Goal: Information Seeking & Learning: Learn about a topic

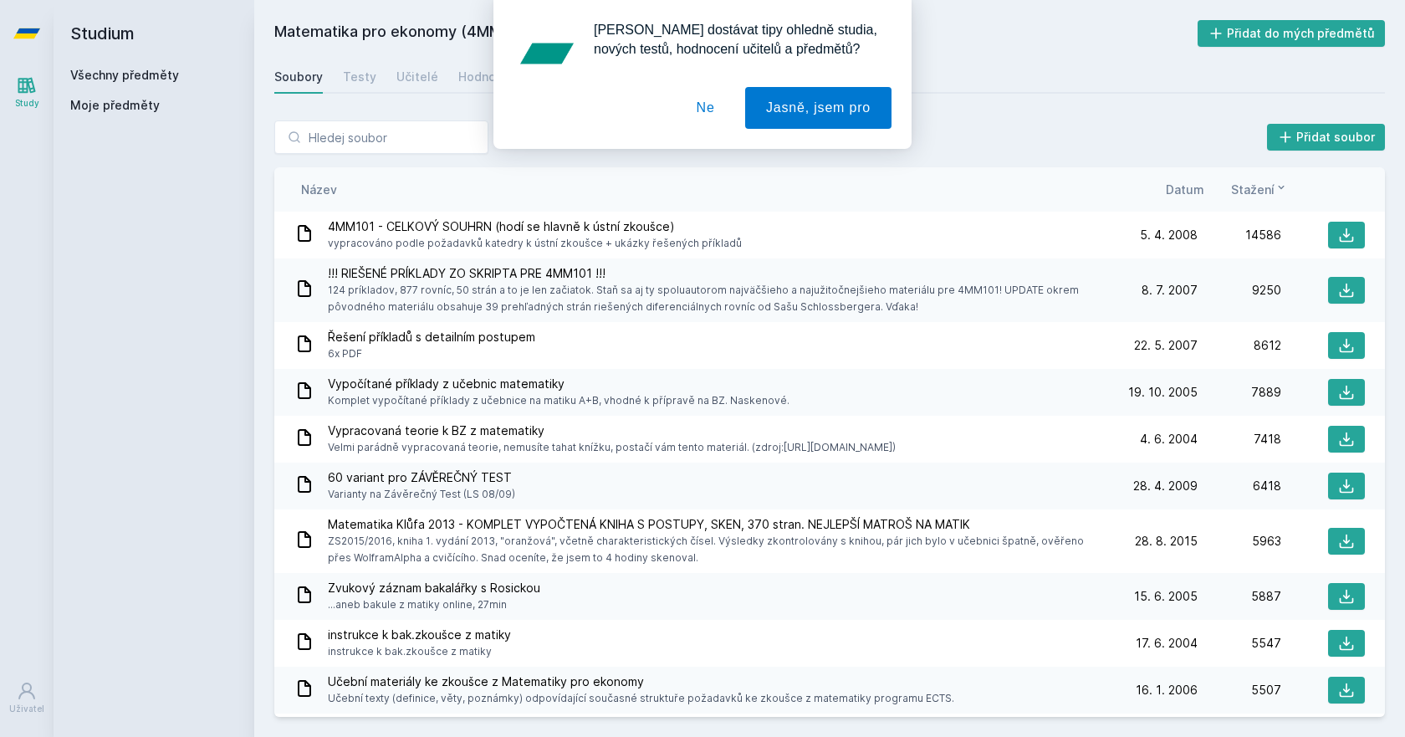
click at [715, 113] on button "Ne" at bounding box center [706, 108] width 60 height 42
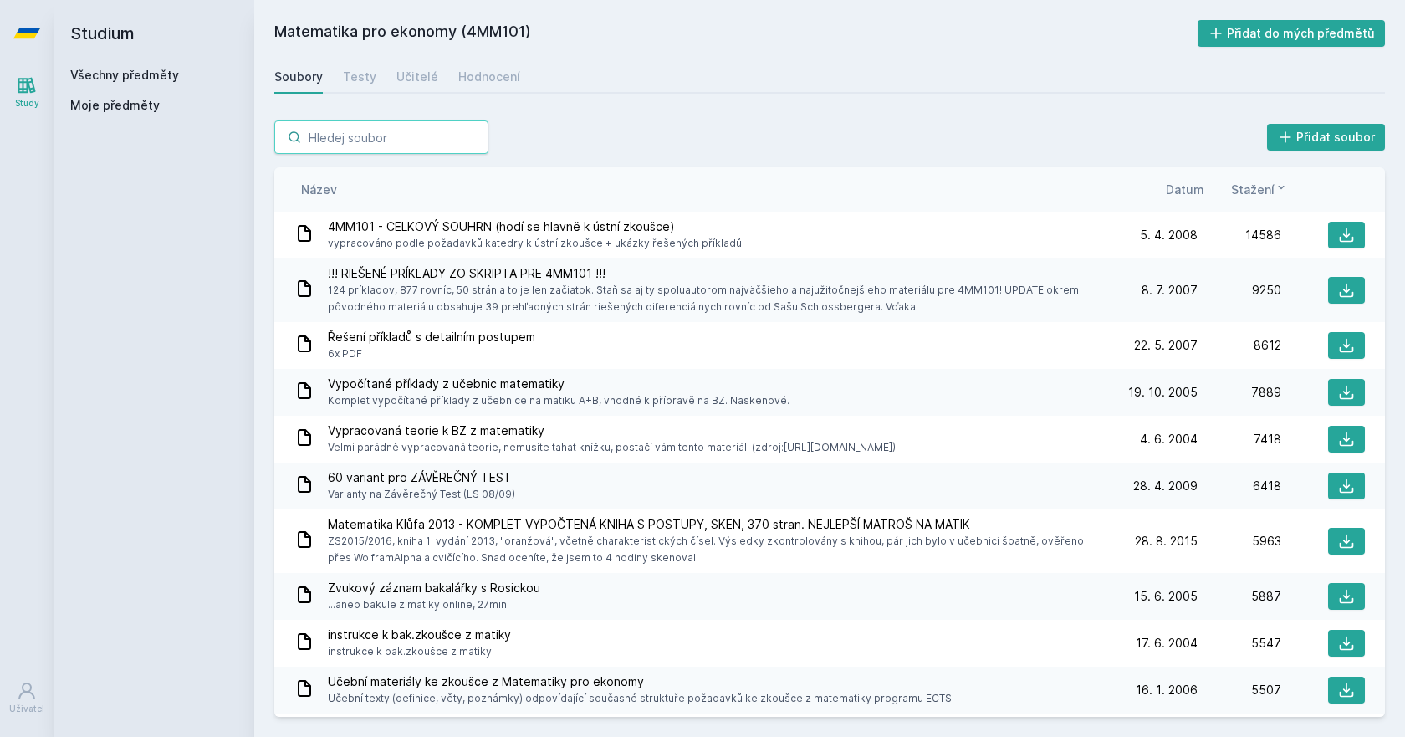
click at [447, 130] on input "search" at bounding box center [381, 136] width 214 height 33
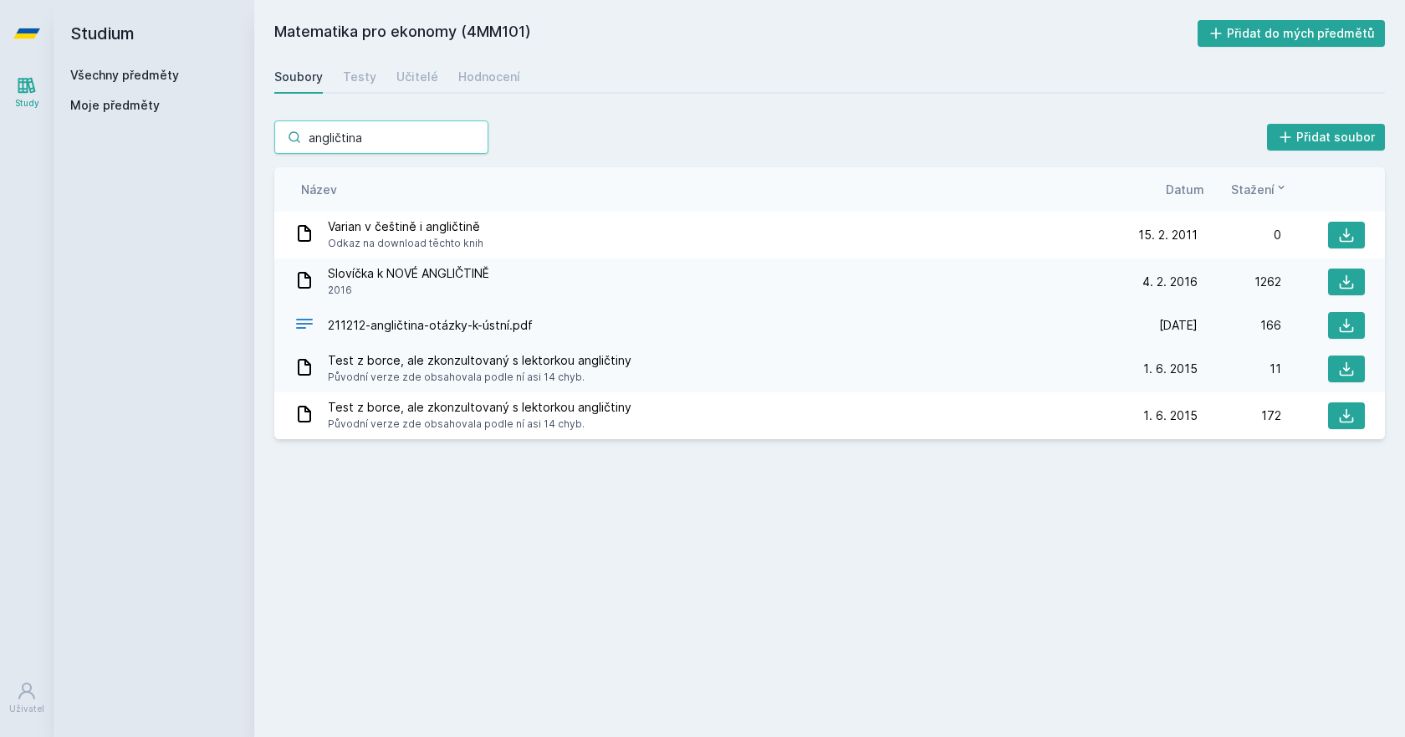
type input "angličtina"
click at [447, 327] on span "211212-angličtina-otázky-k-ústní.pdf" at bounding box center [430, 325] width 205 height 17
click at [432, 327] on span "211212-angličtina-otázky-k-ústní.pdf" at bounding box center [430, 325] width 205 height 17
click at [310, 327] on icon at bounding box center [304, 324] width 20 height 20
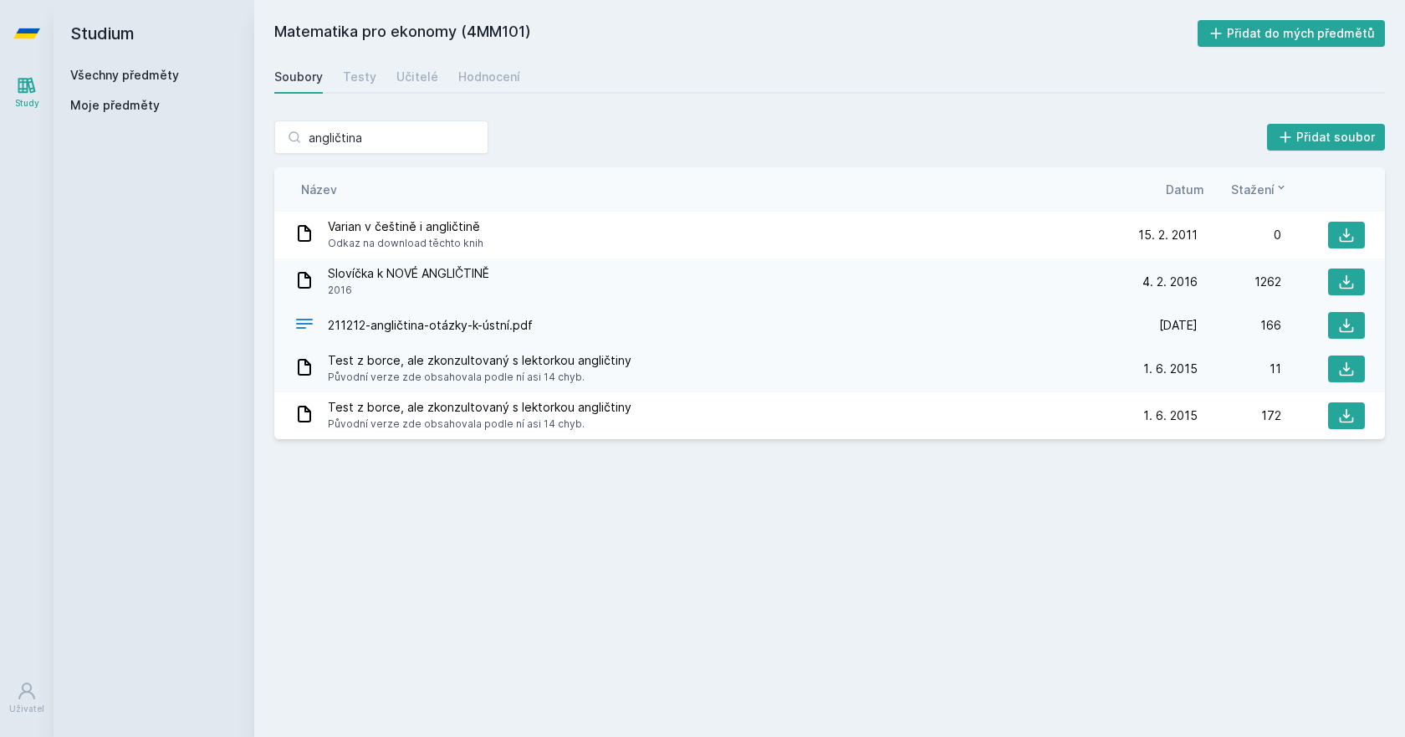
click at [309, 326] on icon at bounding box center [304, 324] width 20 height 20
click at [304, 324] on icon at bounding box center [304, 324] width 17 height 10
click at [1334, 327] on button at bounding box center [1346, 325] width 37 height 27
click at [397, 144] on input "angličtina" at bounding box center [381, 136] width 214 height 33
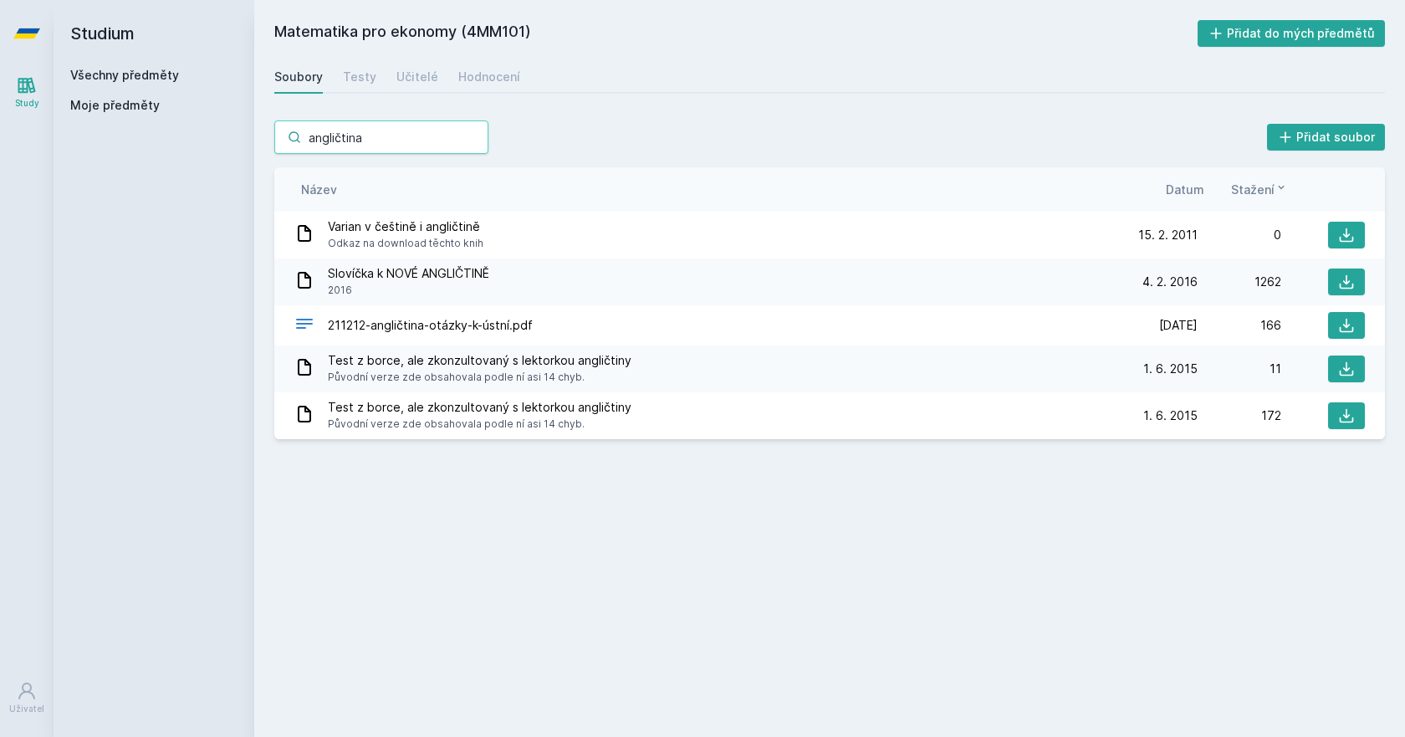
click at [473, 138] on input "angličtina" at bounding box center [381, 136] width 214 height 33
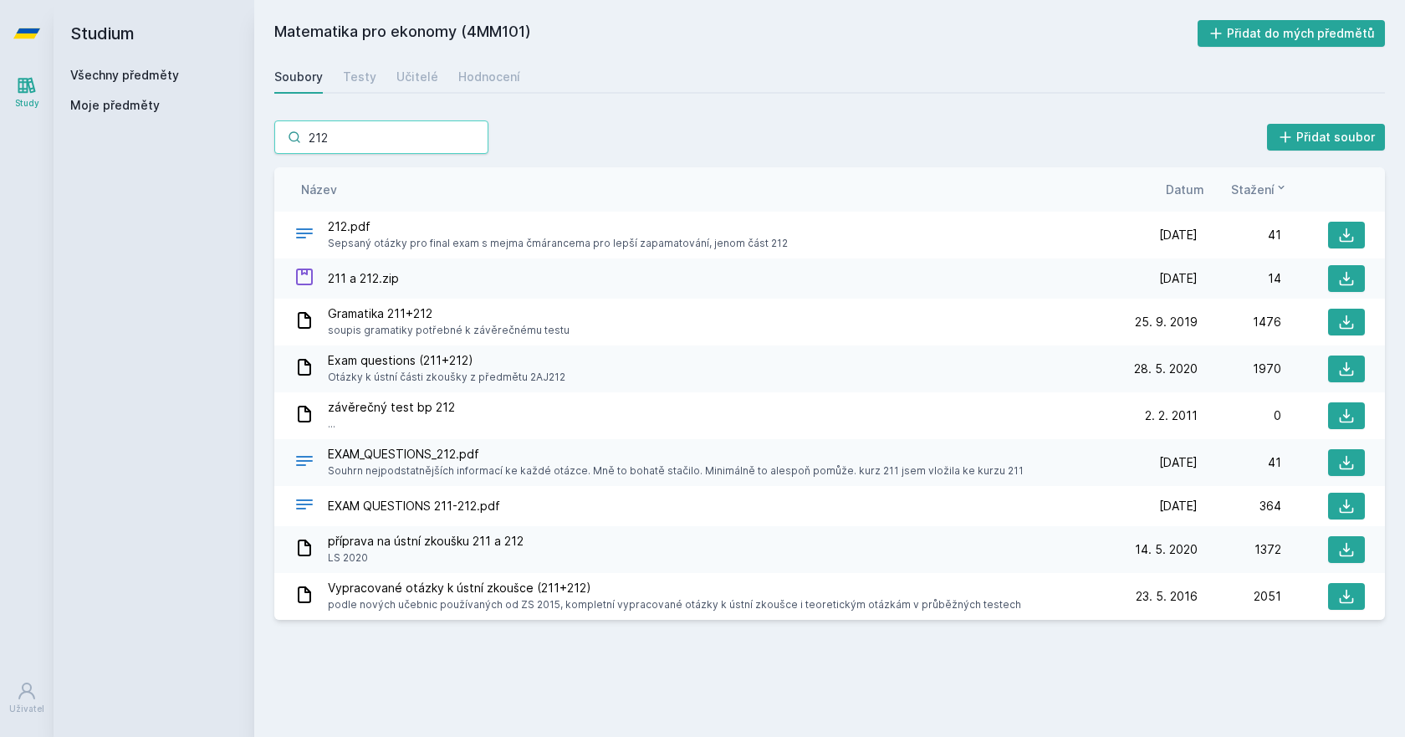
type input "212"
click at [1349, 238] on icon at bounding box center [1346, 235] width 17 height 17
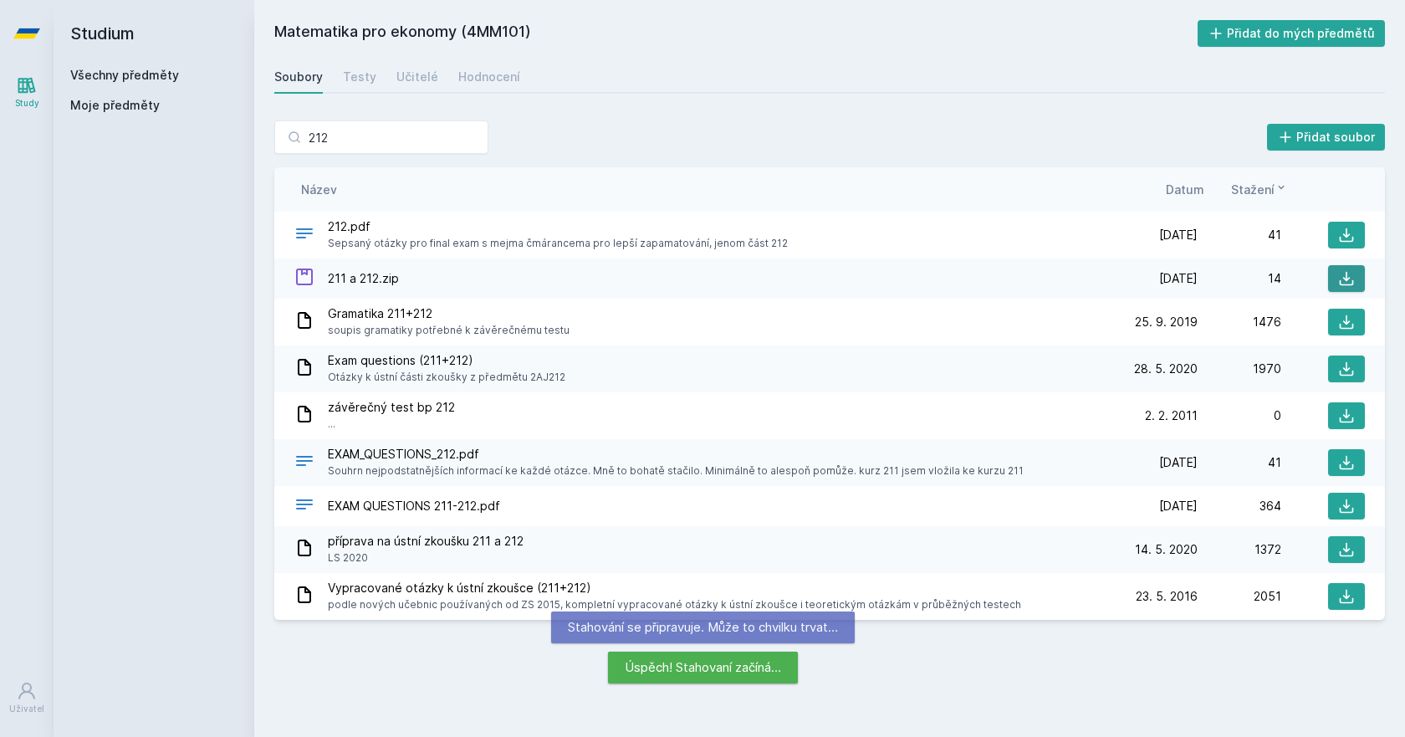
click at [1351, 279] on icon at bounding box center [1346, 278] width 17 height 17
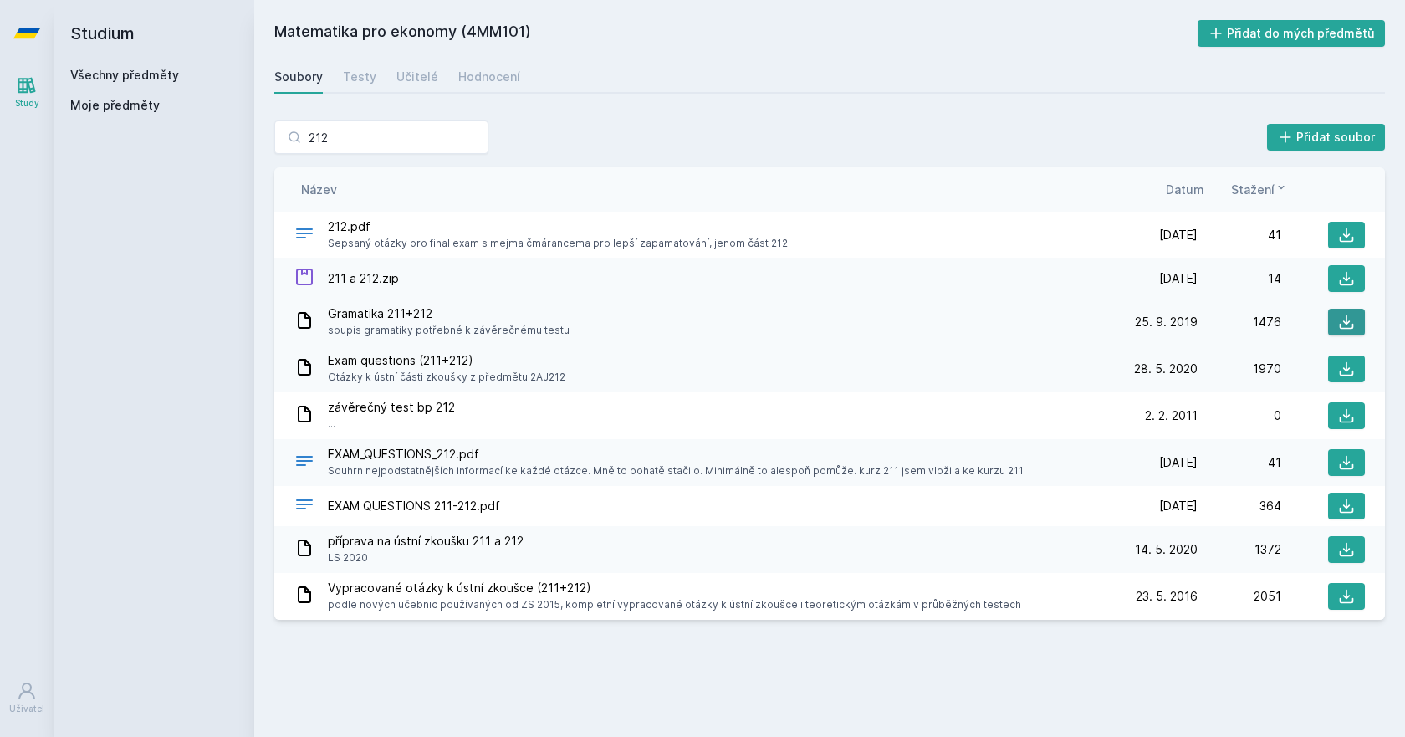
click at [1341, 325] on icon at bounding box center [1347, 322] width 14 height 14
click at [469, 136] on input "212" at bounding box center [381, 136] width 214 height 33
click at [477, 134] on input "212" at bounding box center [381, 136] width 214 height 33
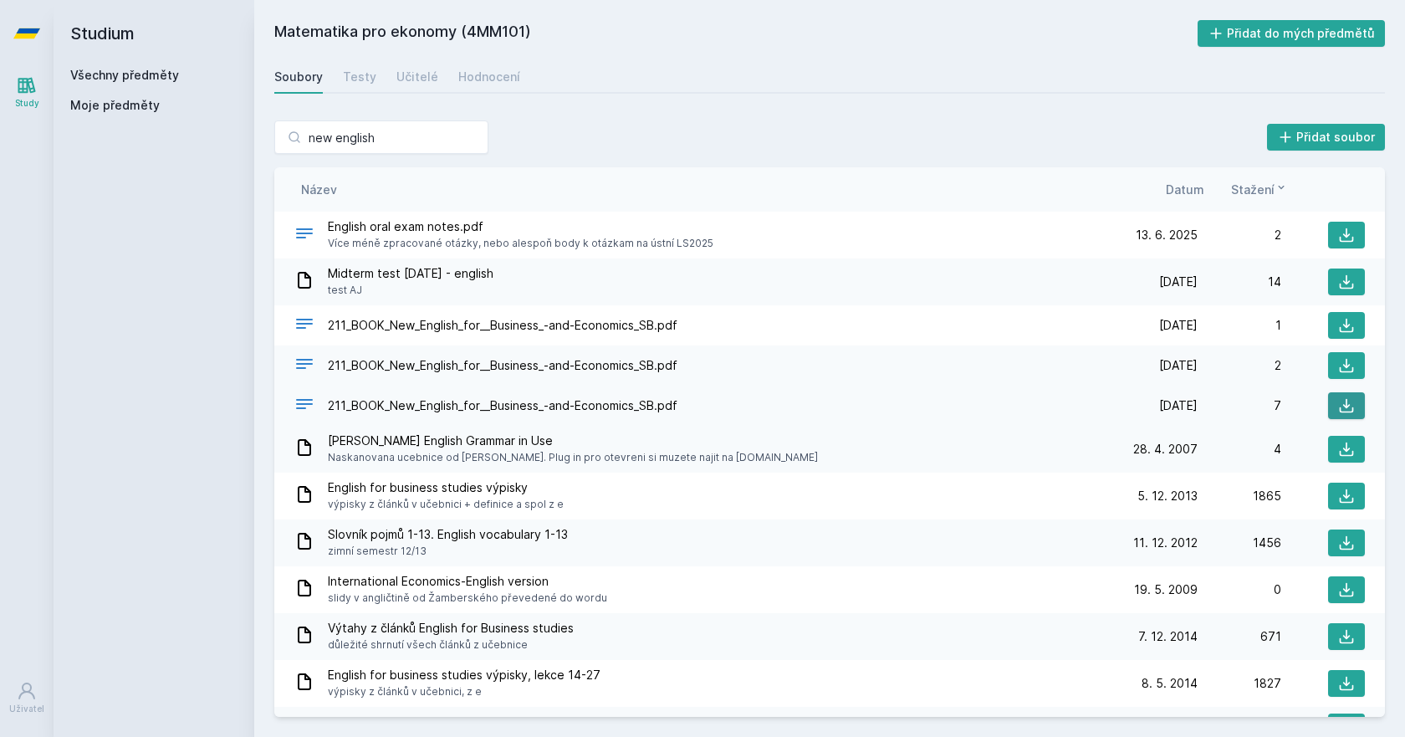
click at [1344, 399] on icon at bounding box center [1346, 405] width 17 height 17
click at [410, 132] on input "new english" at bounding box center [381, 136] width 214 height 33
click at [408, 136] on input "new english" at bounding box center [381, 136] width 214 height 33
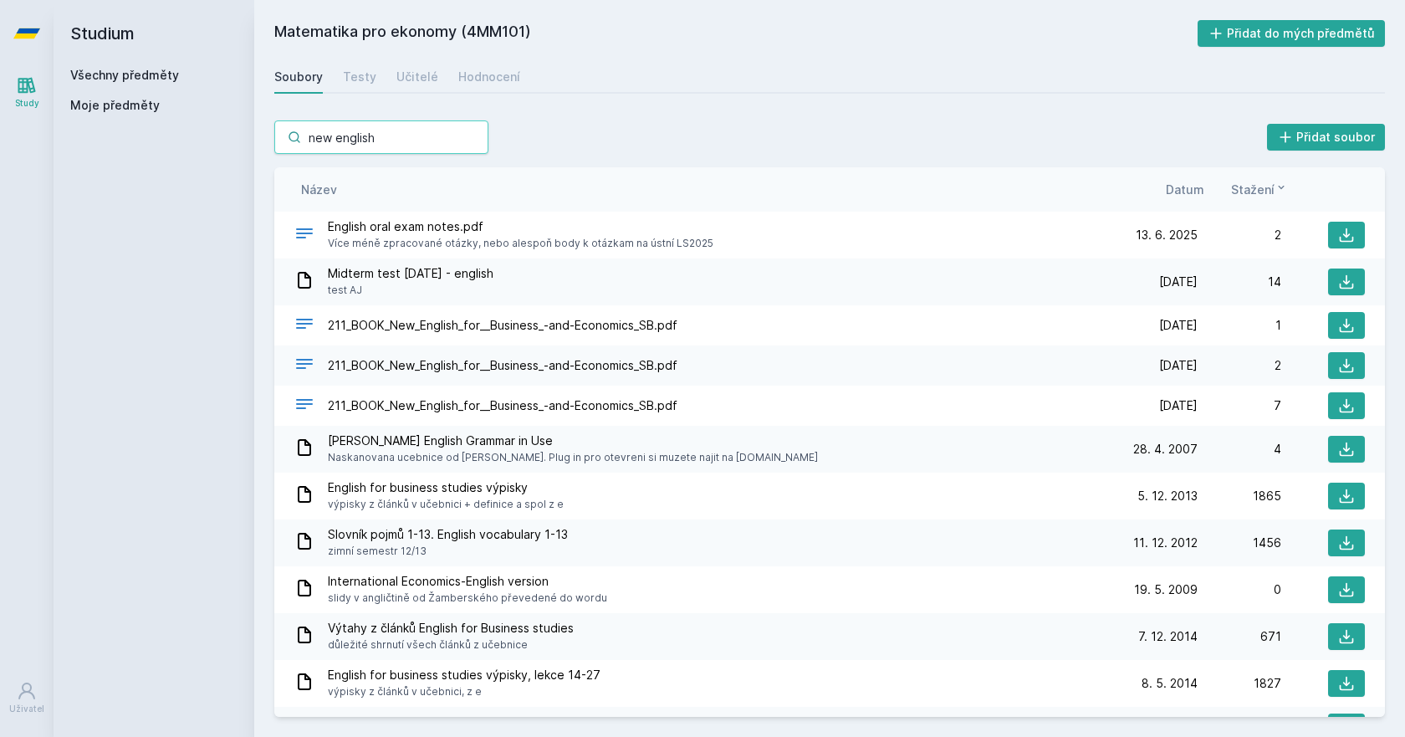
click at [375, 140] on input "new english" at bounding box center [381, 136] width 214 height 33
click at [379, 140] on input "new english" at bounding box center [381, 136] width 214 height 33
click at [349, 140] on input "new english" at bounding box center [381, 136] width 214 height 33
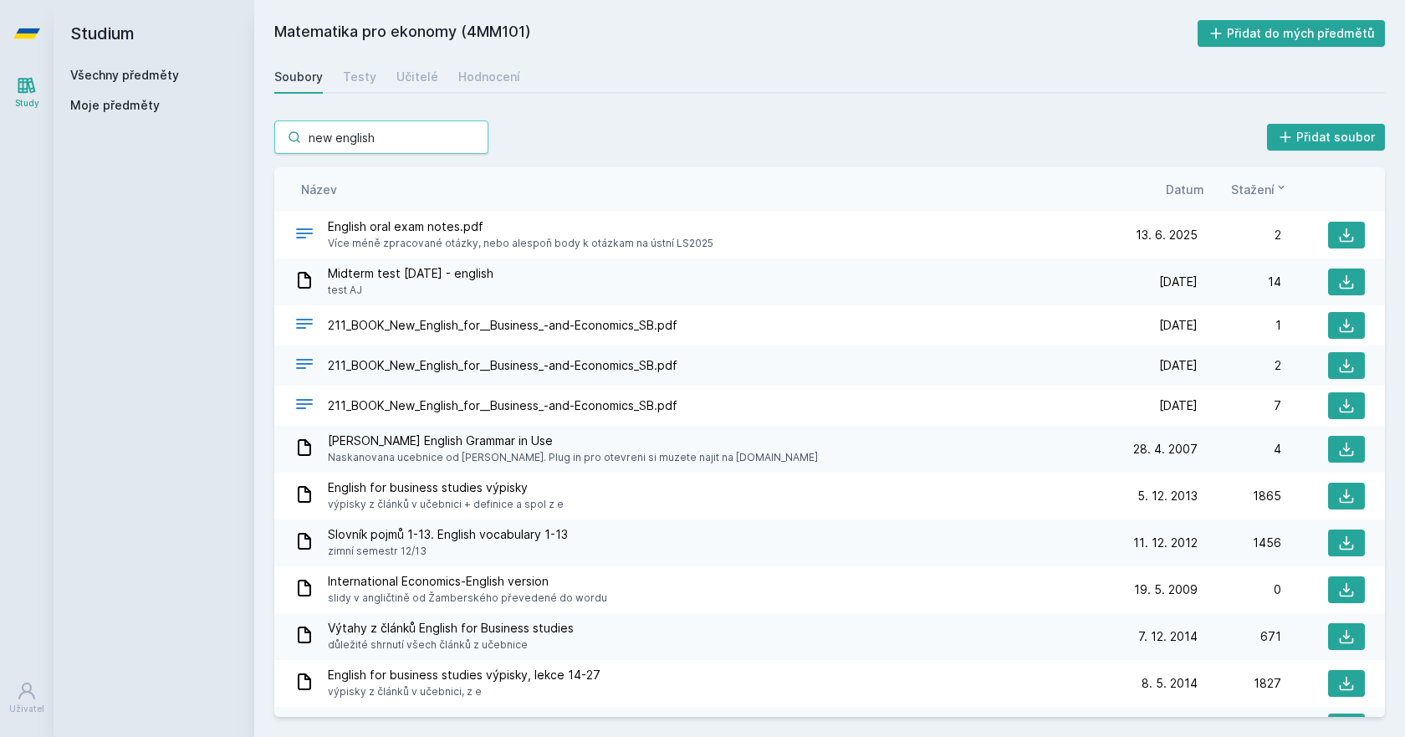
click at [349, 140] on input "new english" at bounding box center [381, 136] width 214 height 33
click at [376, 136] on input "new english" at bounding box center [381, 136] width 214 height 33
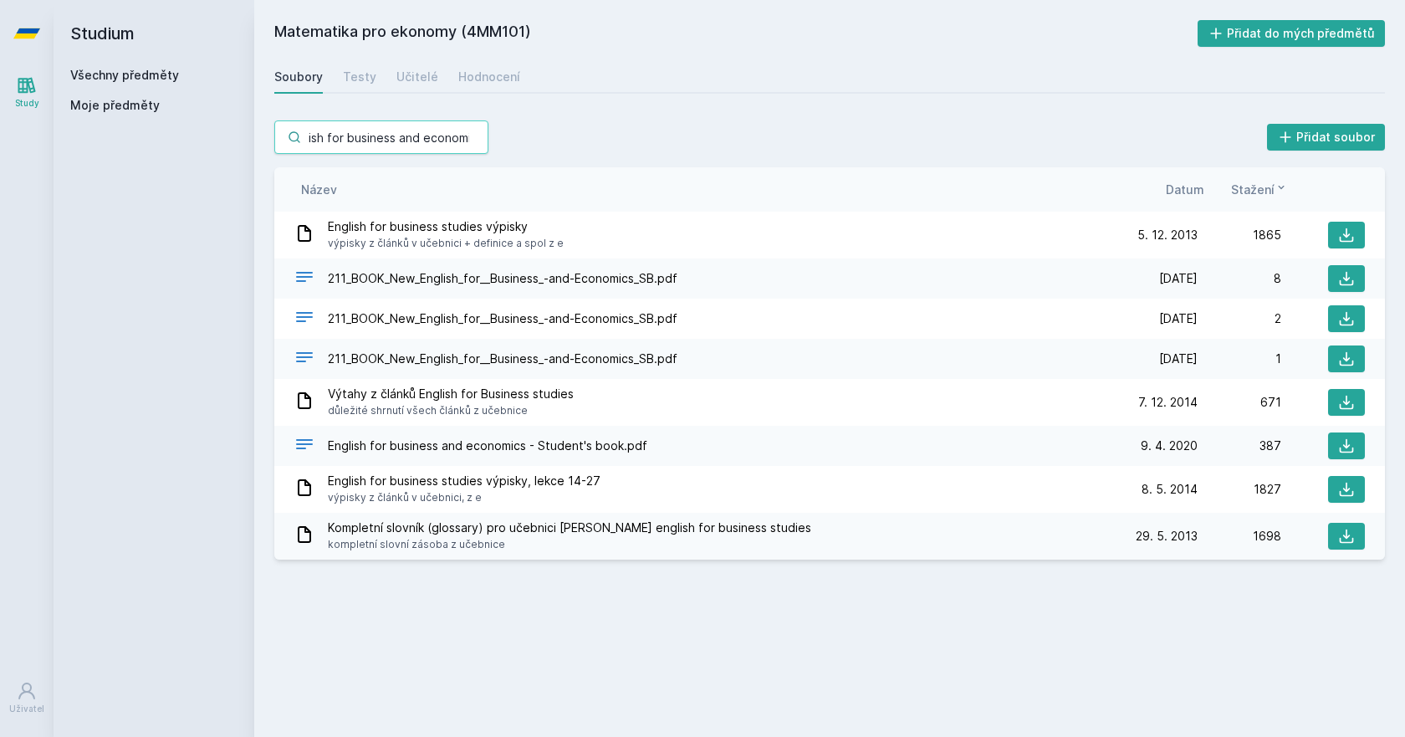
scroll to position [0, 64]
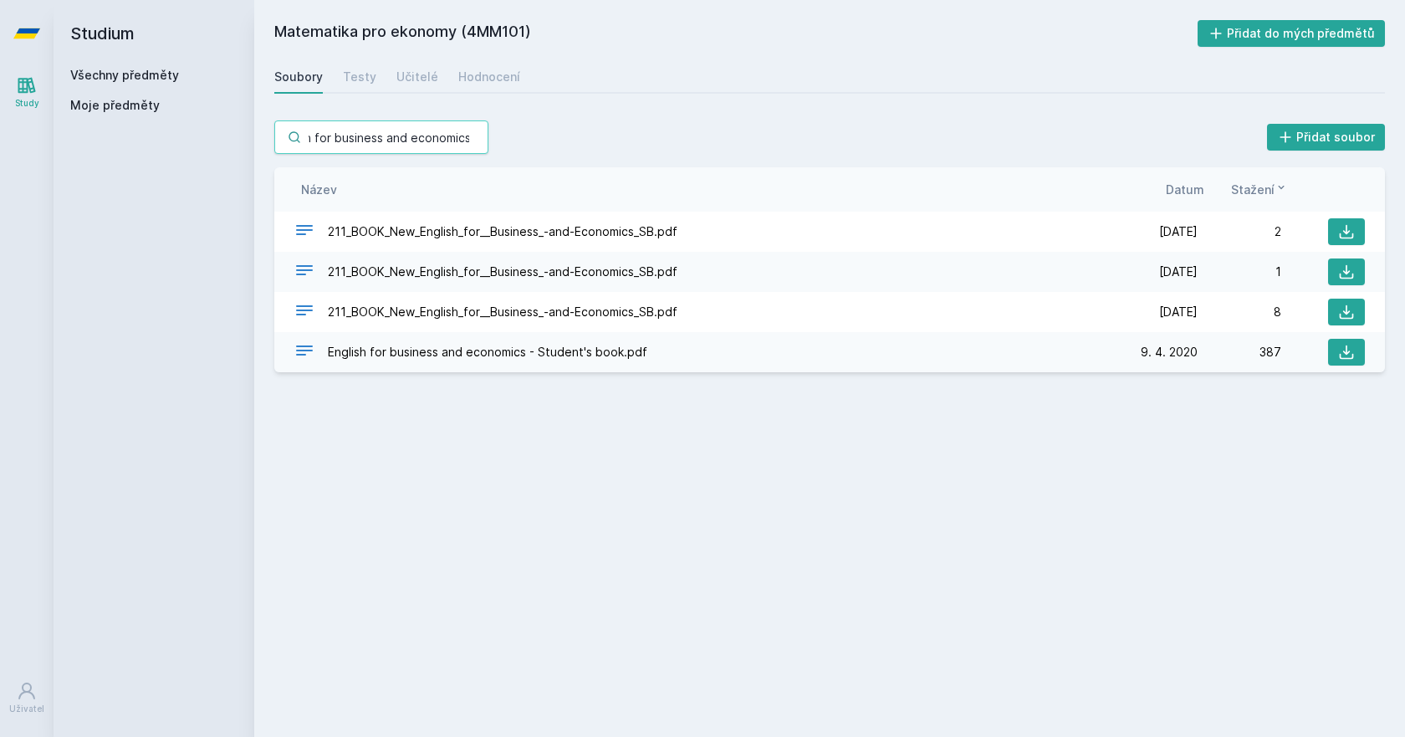
type input "new english for business and economics"
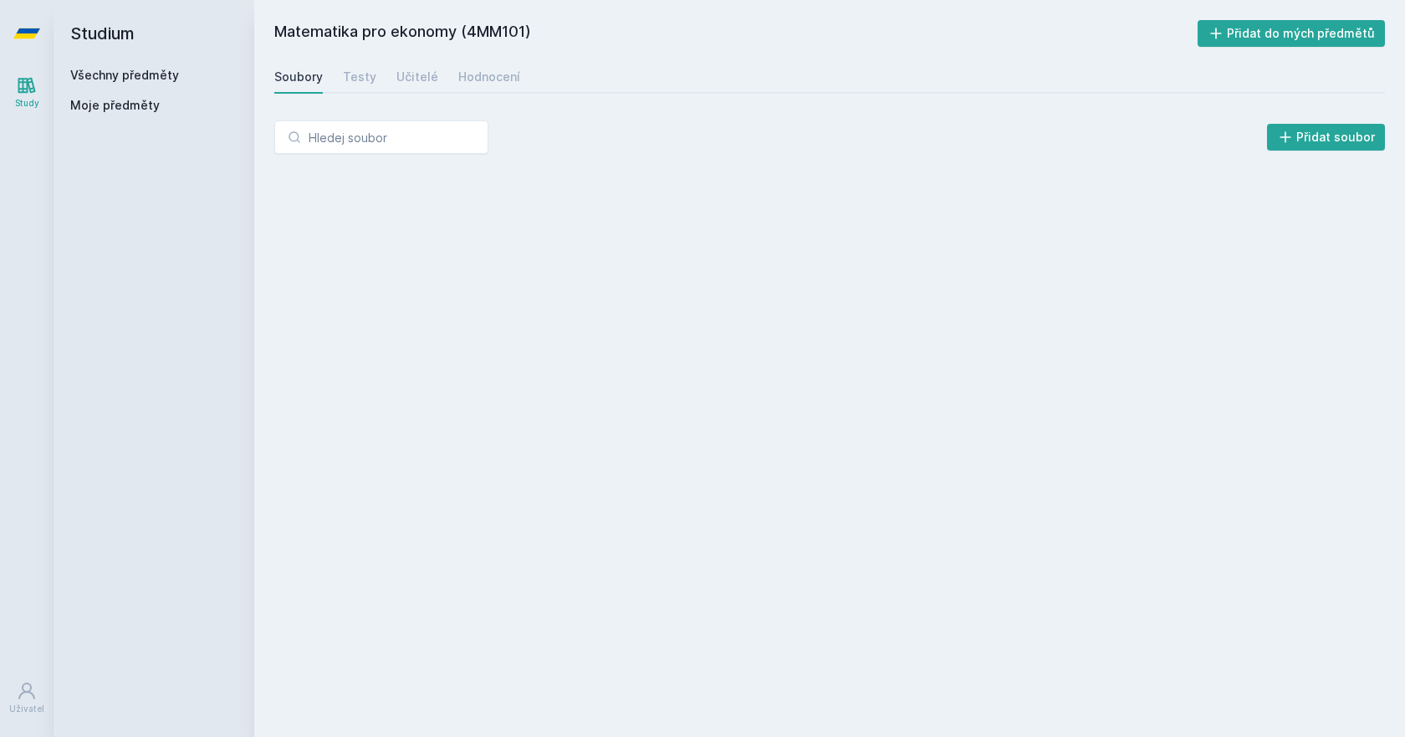
click at [94, 41] on h2 "Studium" at bounding box center [153, 33] width 167 height 67
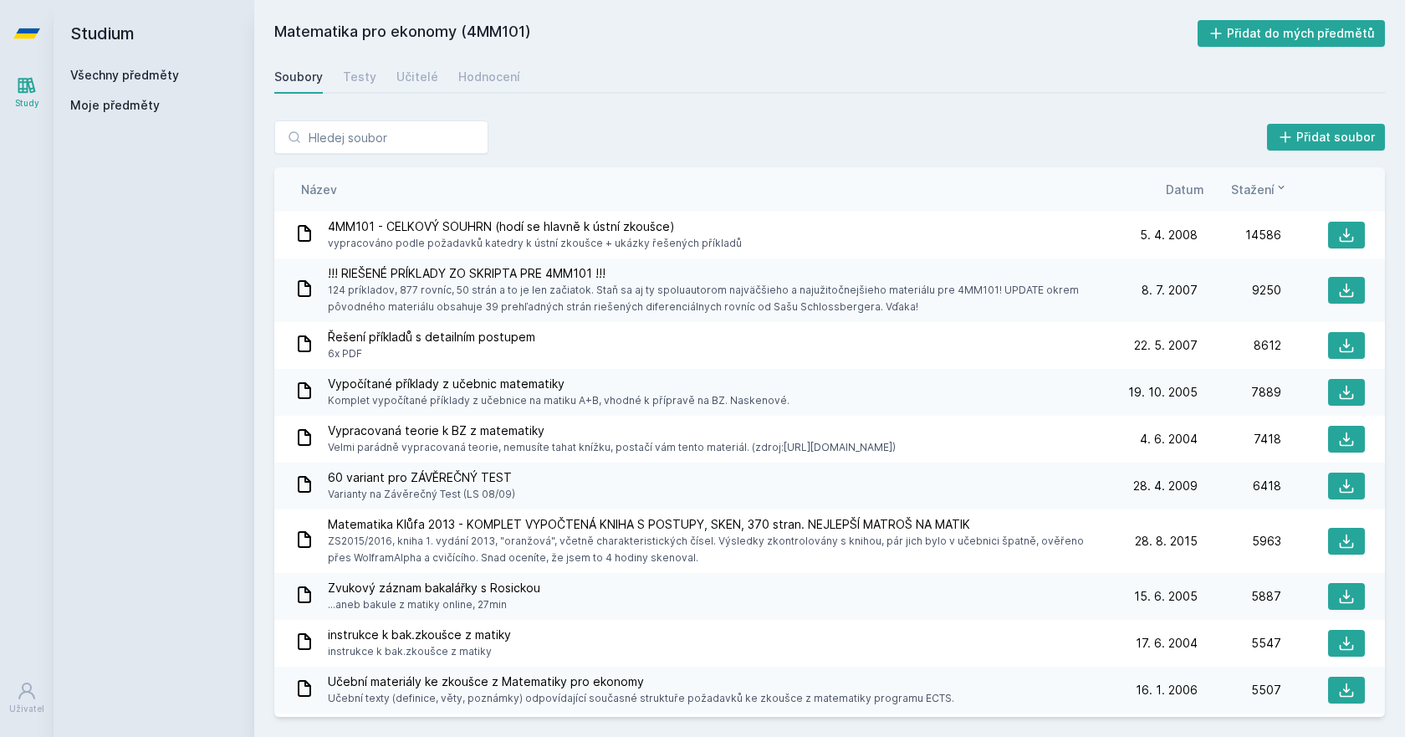
click at [28, 84] on icon at bounding box center [27, 86] width 18 height 16
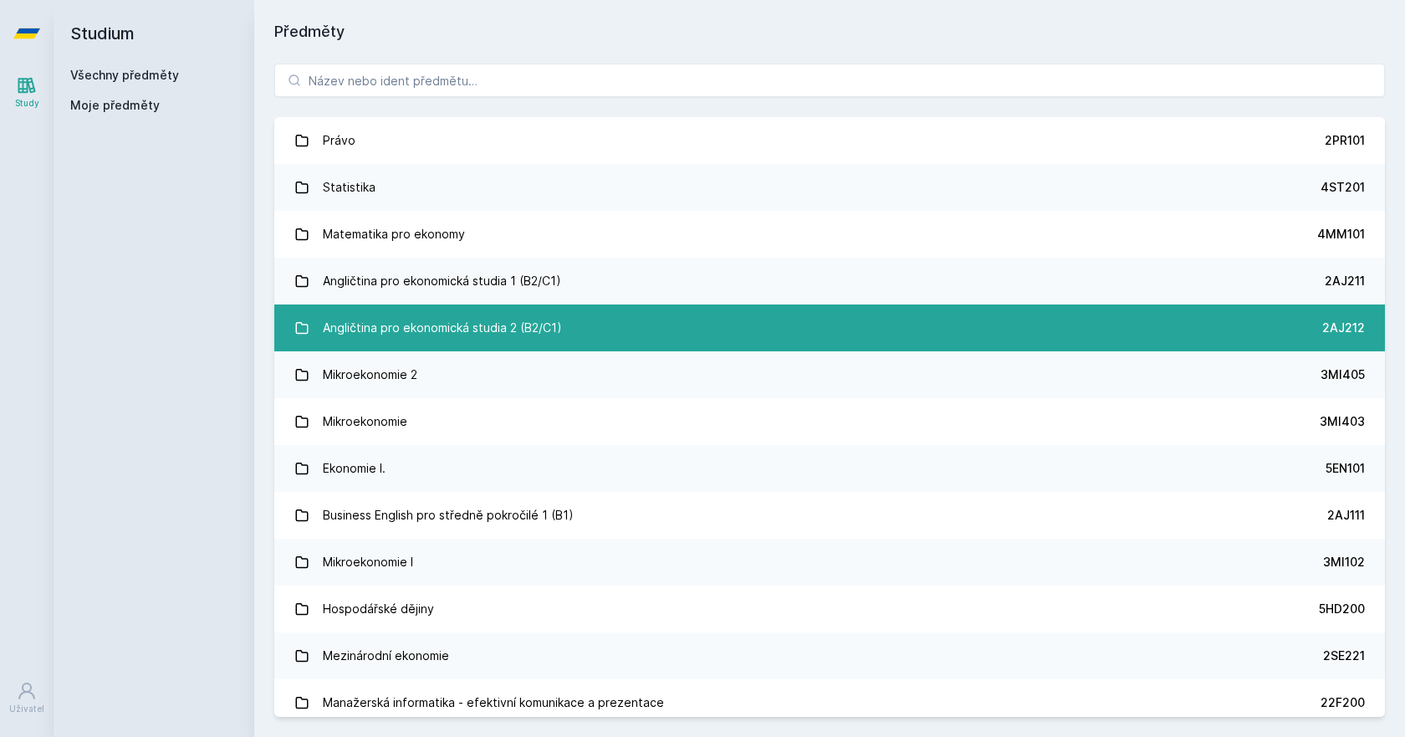
click at [614, 337] on link "Angličtina pro ekonomická studia 2 (B2/C1) 2AJ212" at bounding box center [829, 327] width 1111 height 47
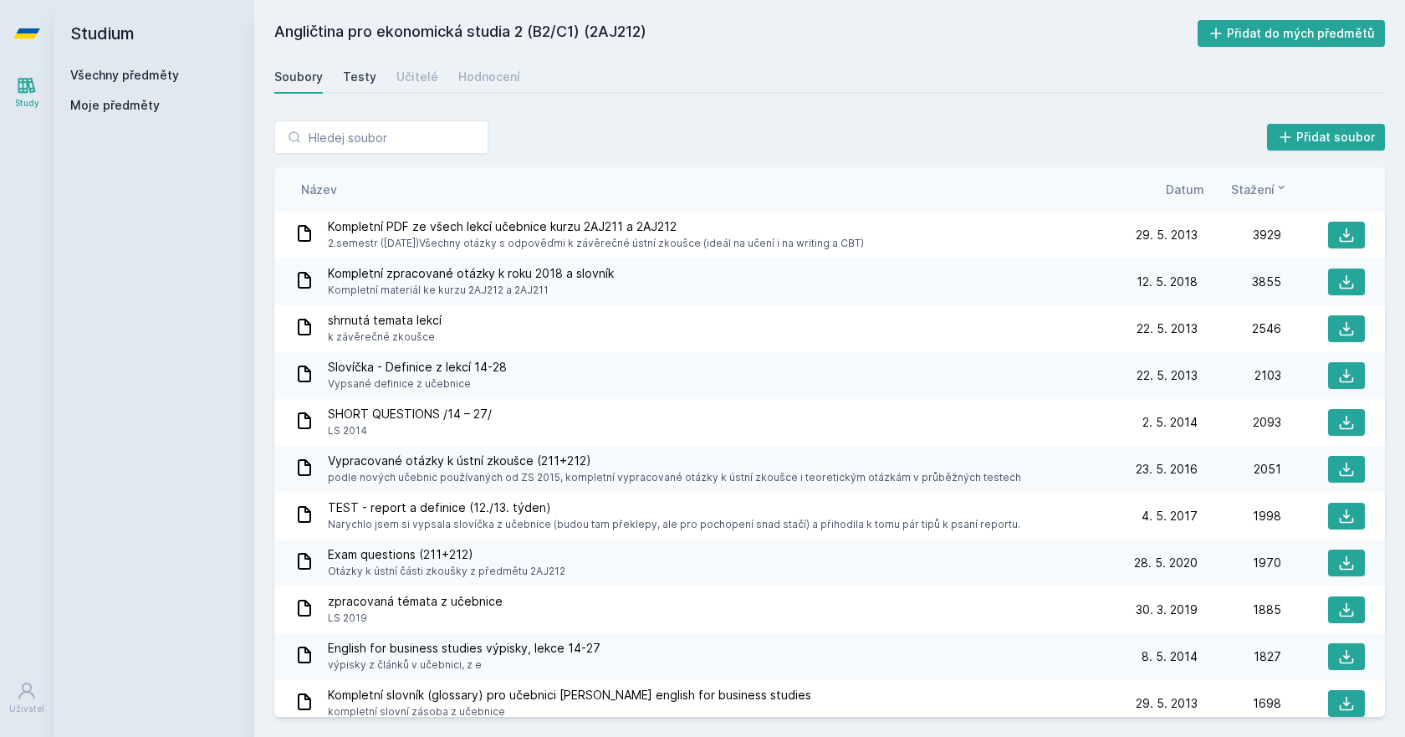
click at [351, 89] on link "Testy" at bounding box center [359, 76] width 33 height 33
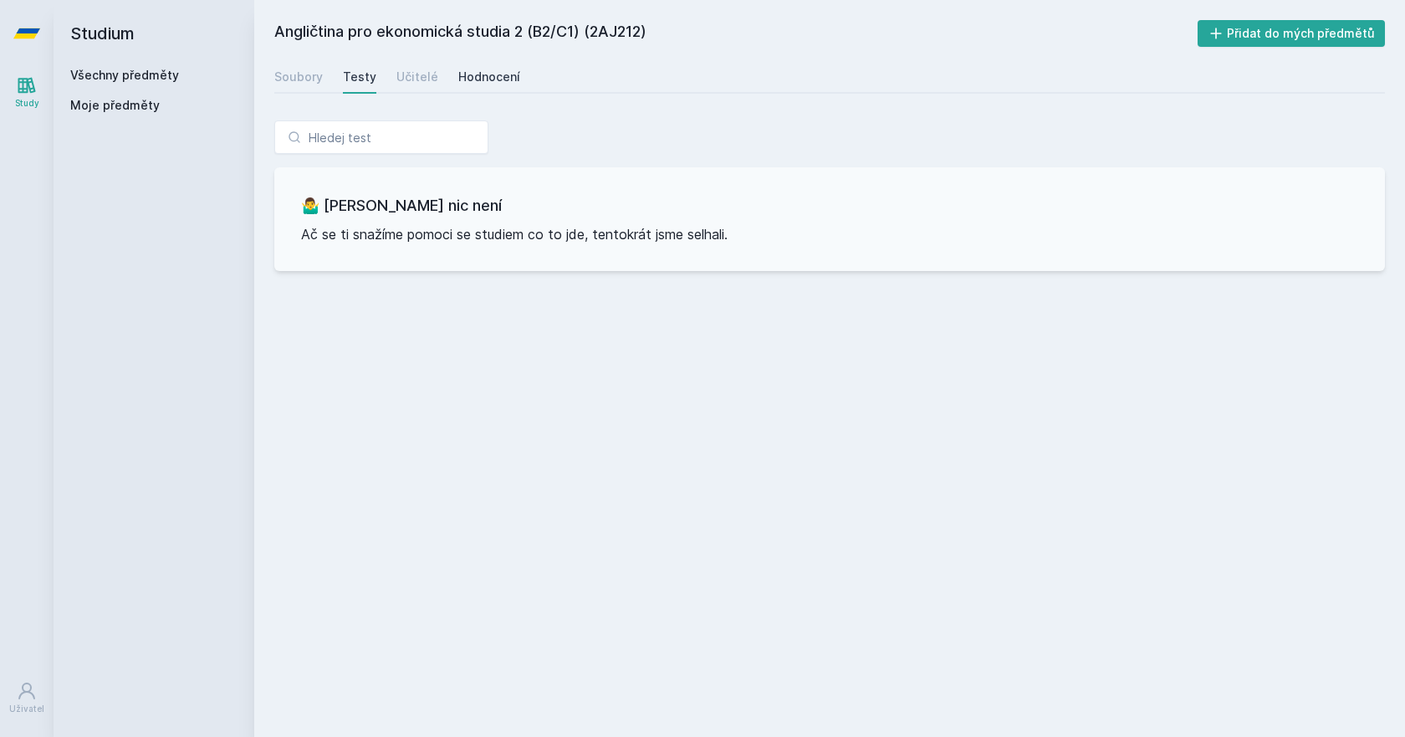
click at [484, 79] on div "Hodnocení" at bounding box center [489, 77] width 62 height 17
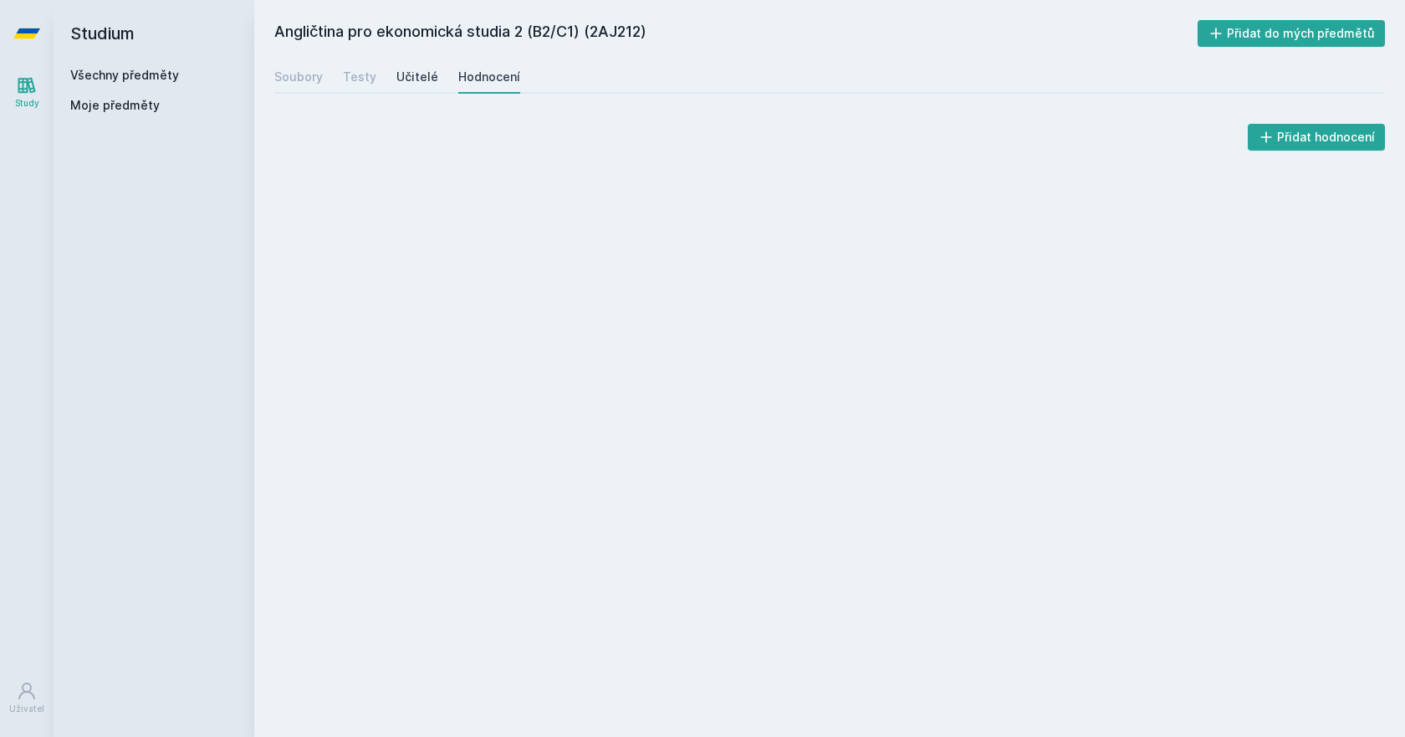
click at [408, 73] on div "Učitelé" at bounding box center [417, 77] width 42 height 17
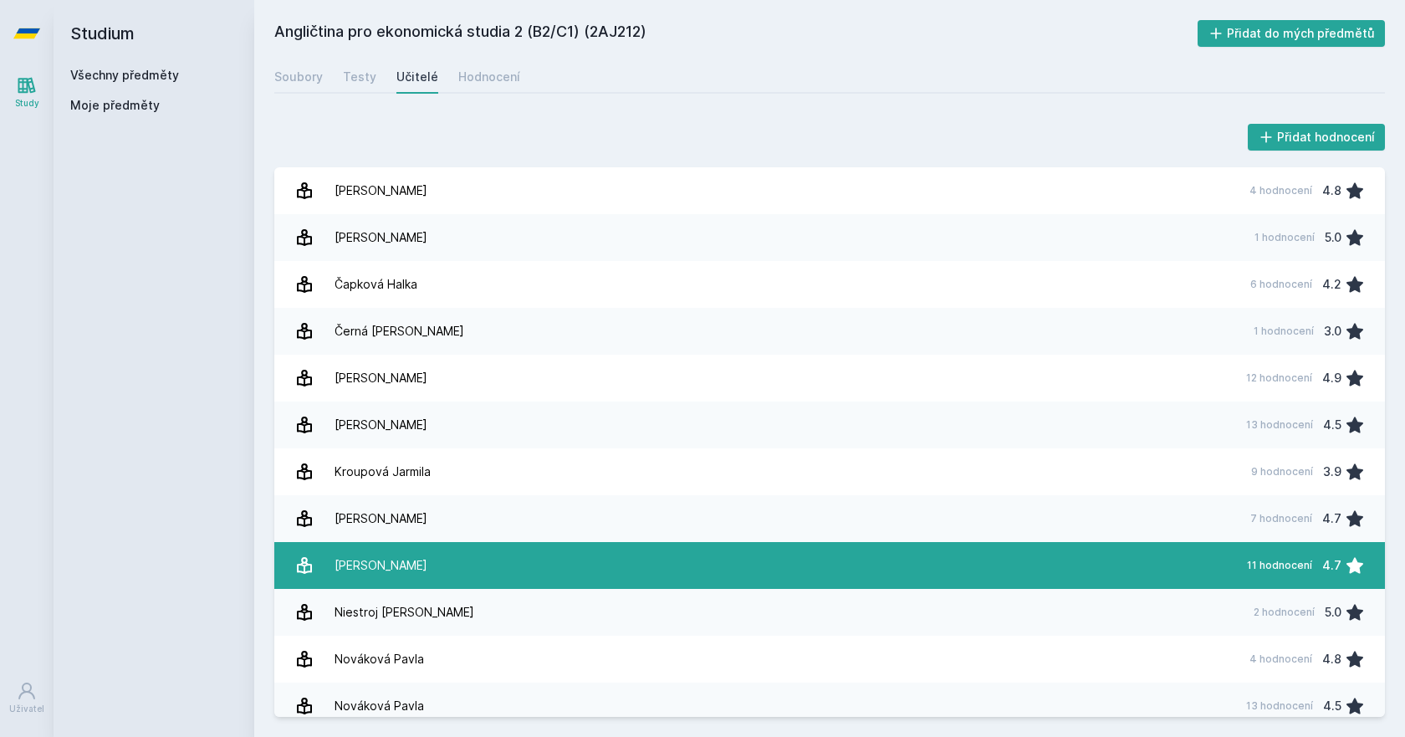
click at [842, 572] on link "[PERSON_NAME] 11 hodnocení 4.7" at bounding box center [829, 565] width 1111 height 47
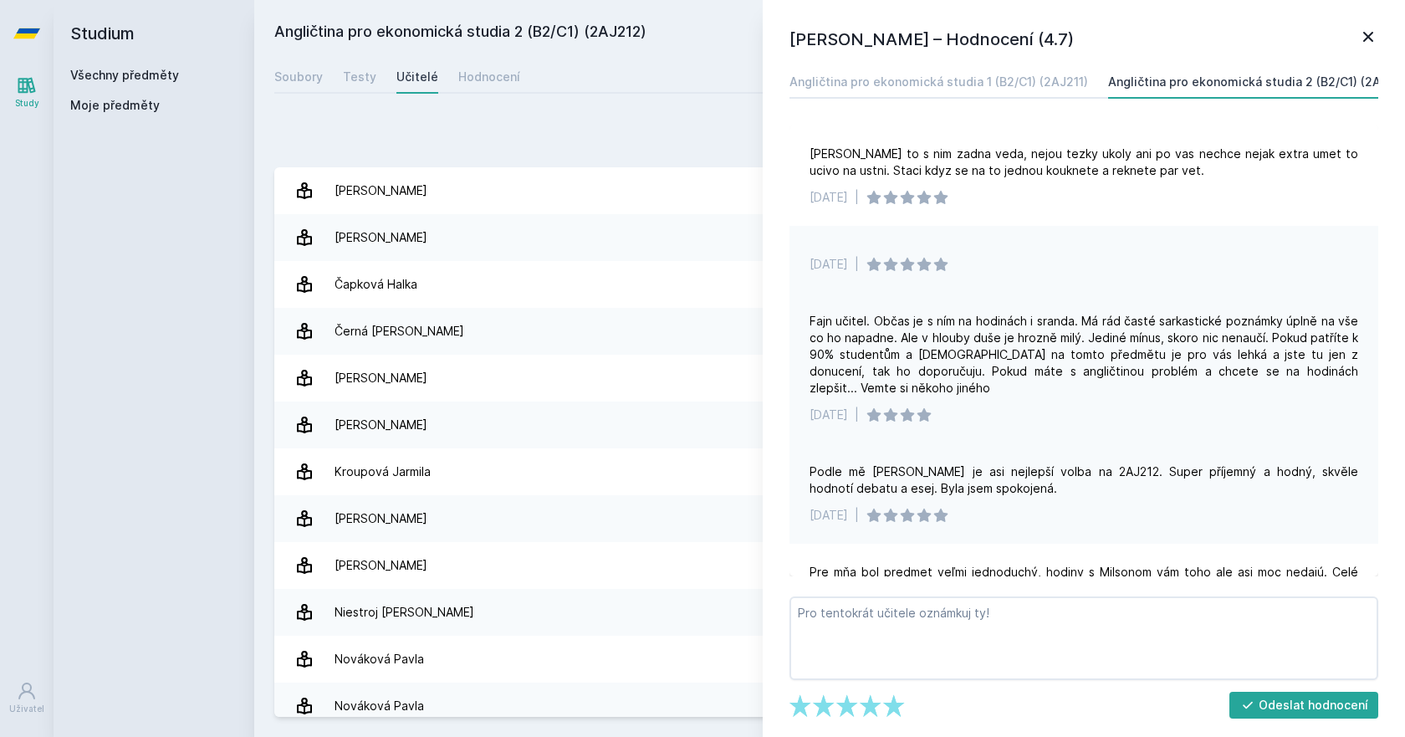
scroll to position [335, 0]
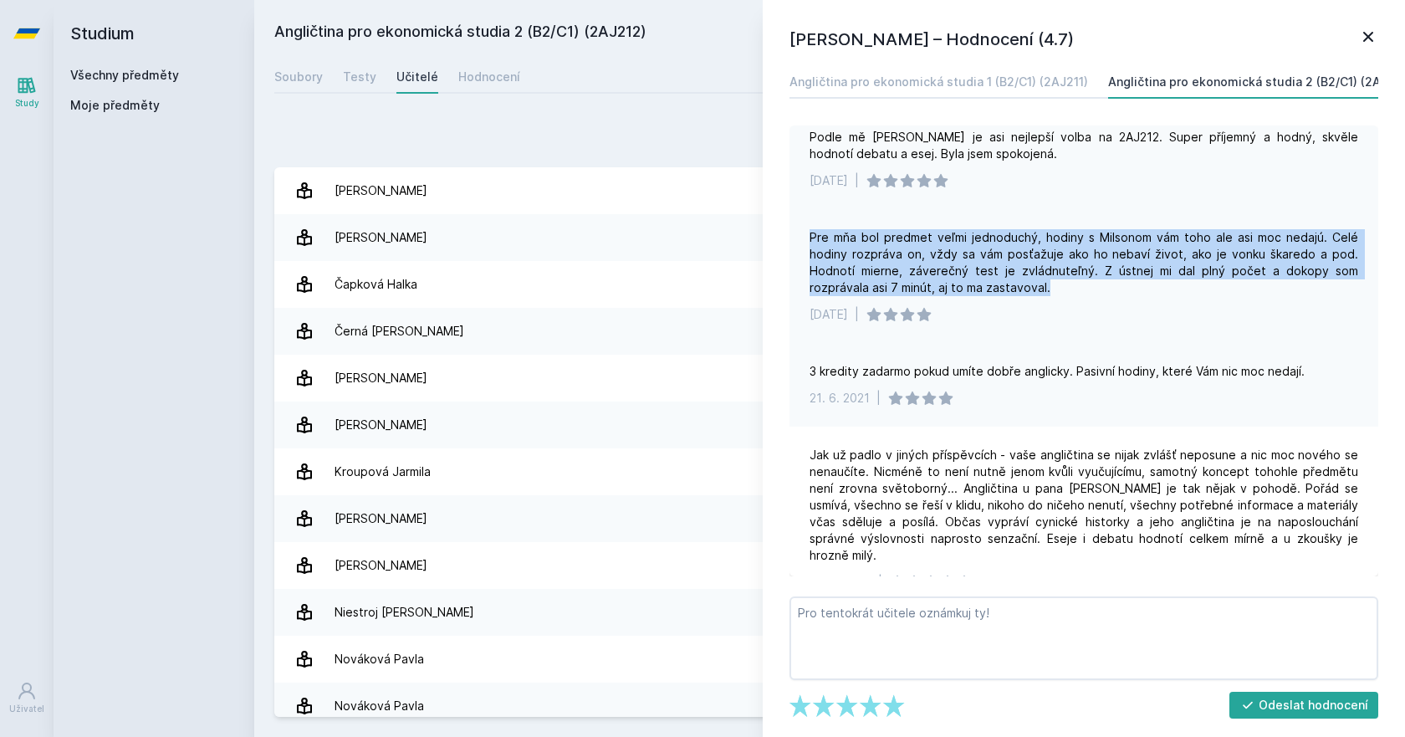
drag, startPoint x: 811, startPoint y: 233, endPoint x: 1046, endPoint y: 284, distance: 240.3
click at [1046, 284] on div "Pre mňa bol predmet veľmi jednoduchý, hodiny s Milsonom vám toho ale asi moc ne…" at bounding box center [1084, 262] width 549 height 67
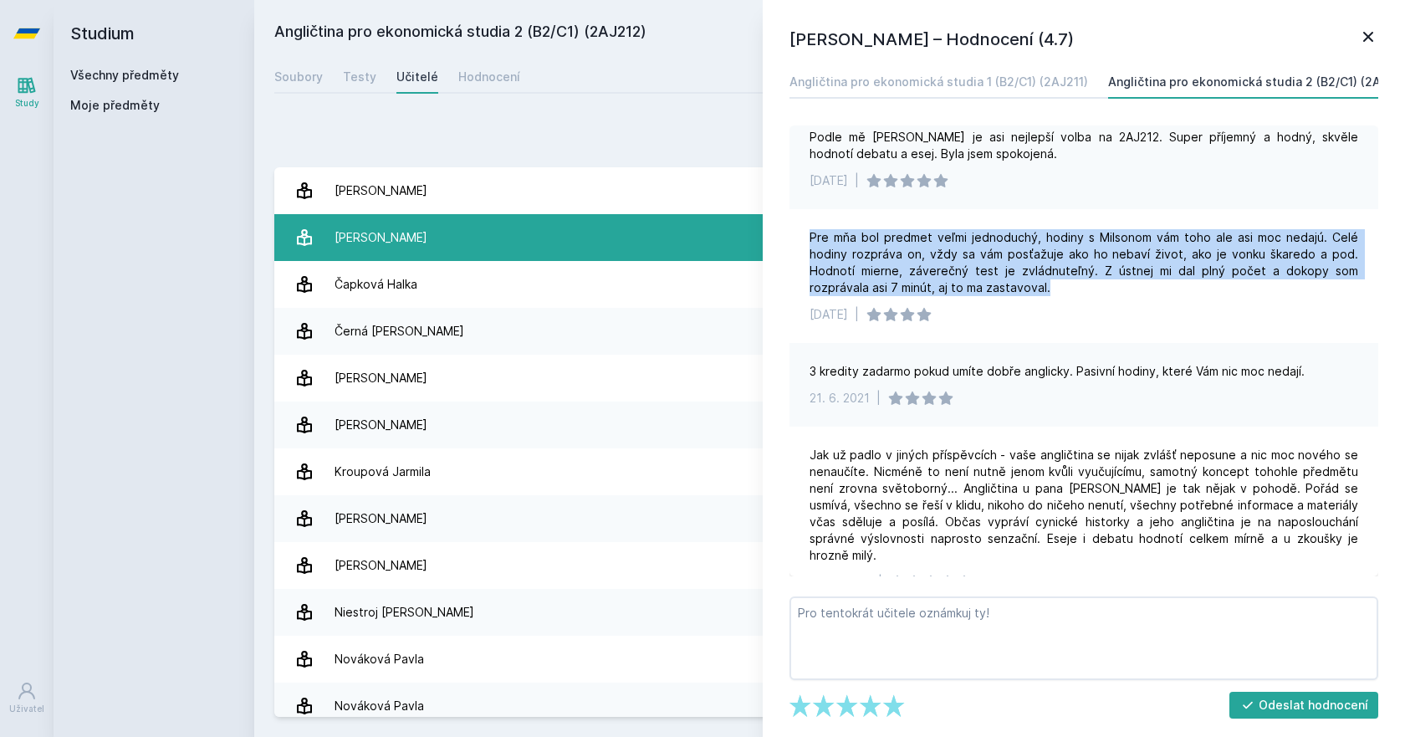
copy div "Pre mňa bol predmet veľmi jednoduchý, hodiny s Milsonom vám toho ale asi moc ne…"
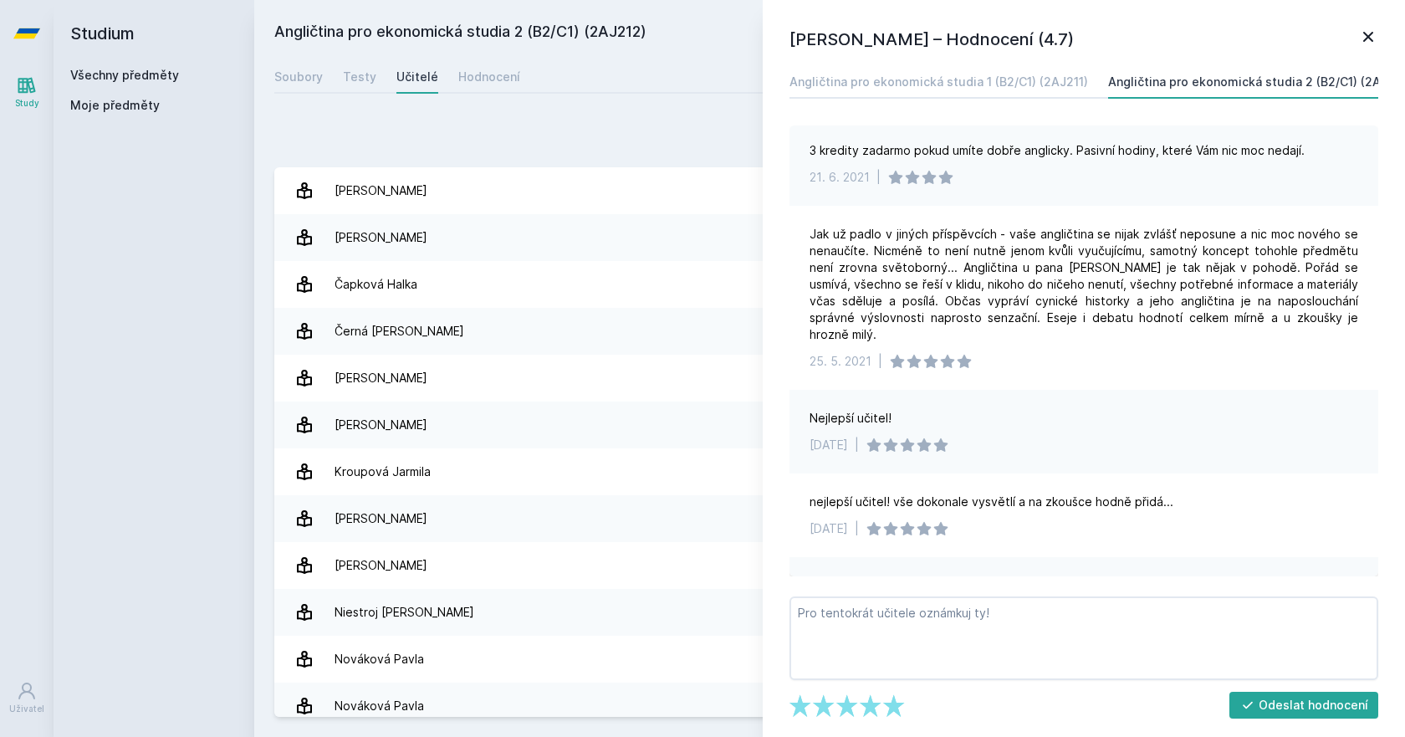
scroll to position [586, 0]
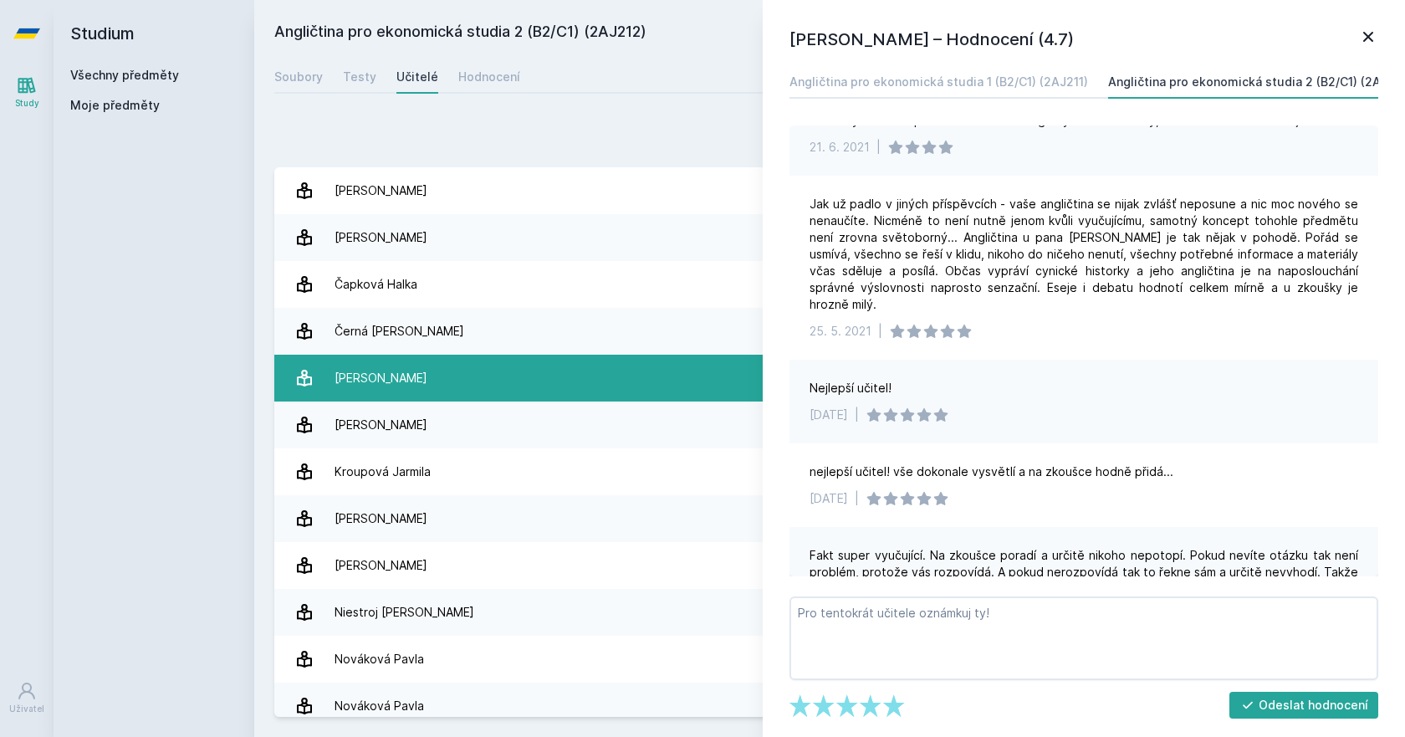
click at [400, 371] on div "[PERSON_NAME]" at bounding box center [381, 377] width 93 height 33
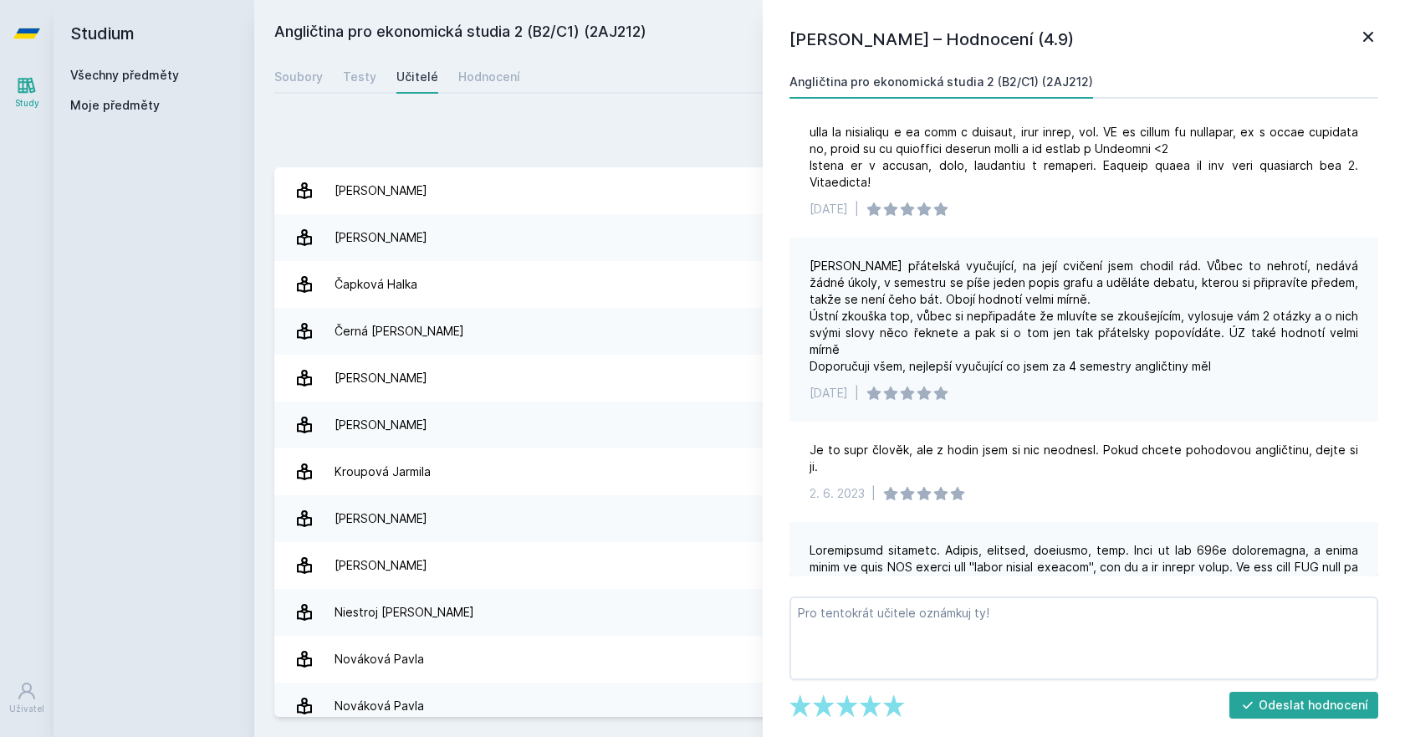
scroll to position [251, 0]
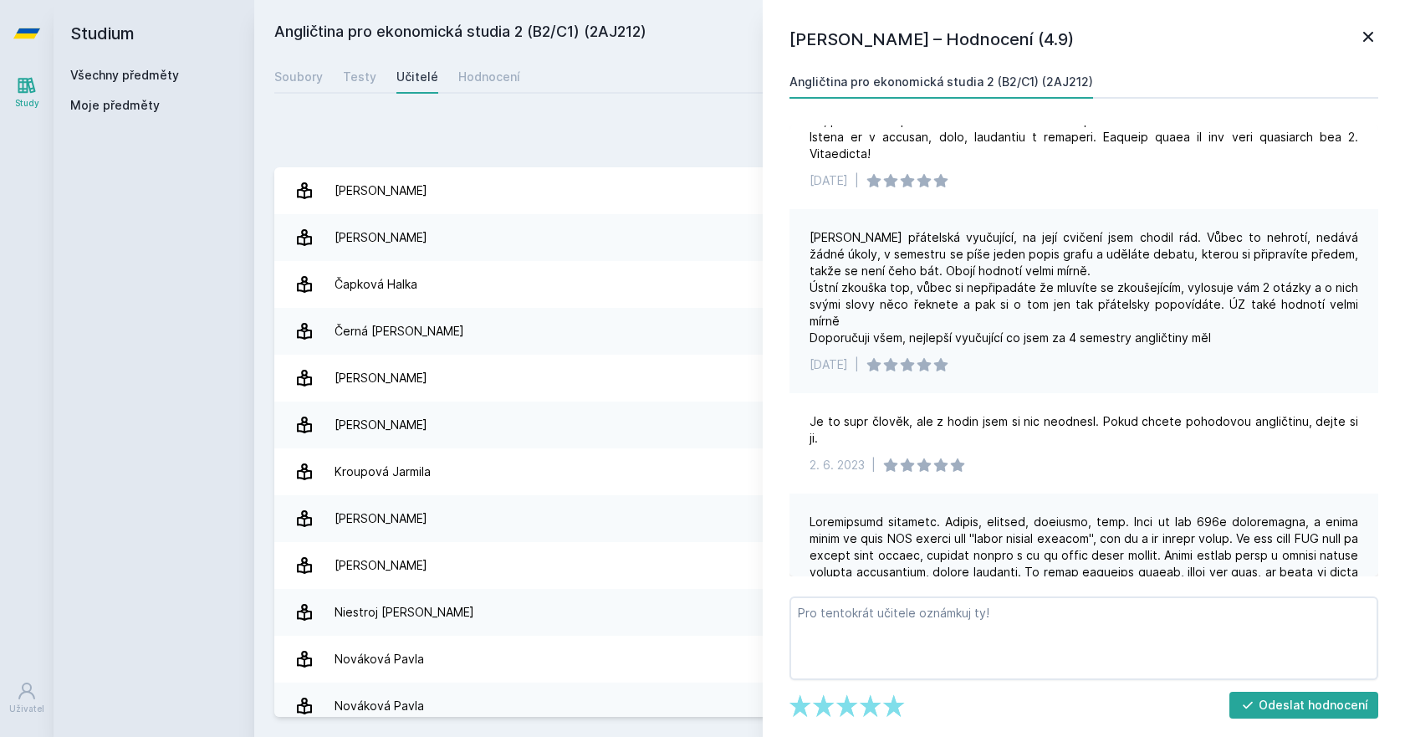
click at [1362, 36] on icon at bounding box center [1368, 37] width 20 height 20
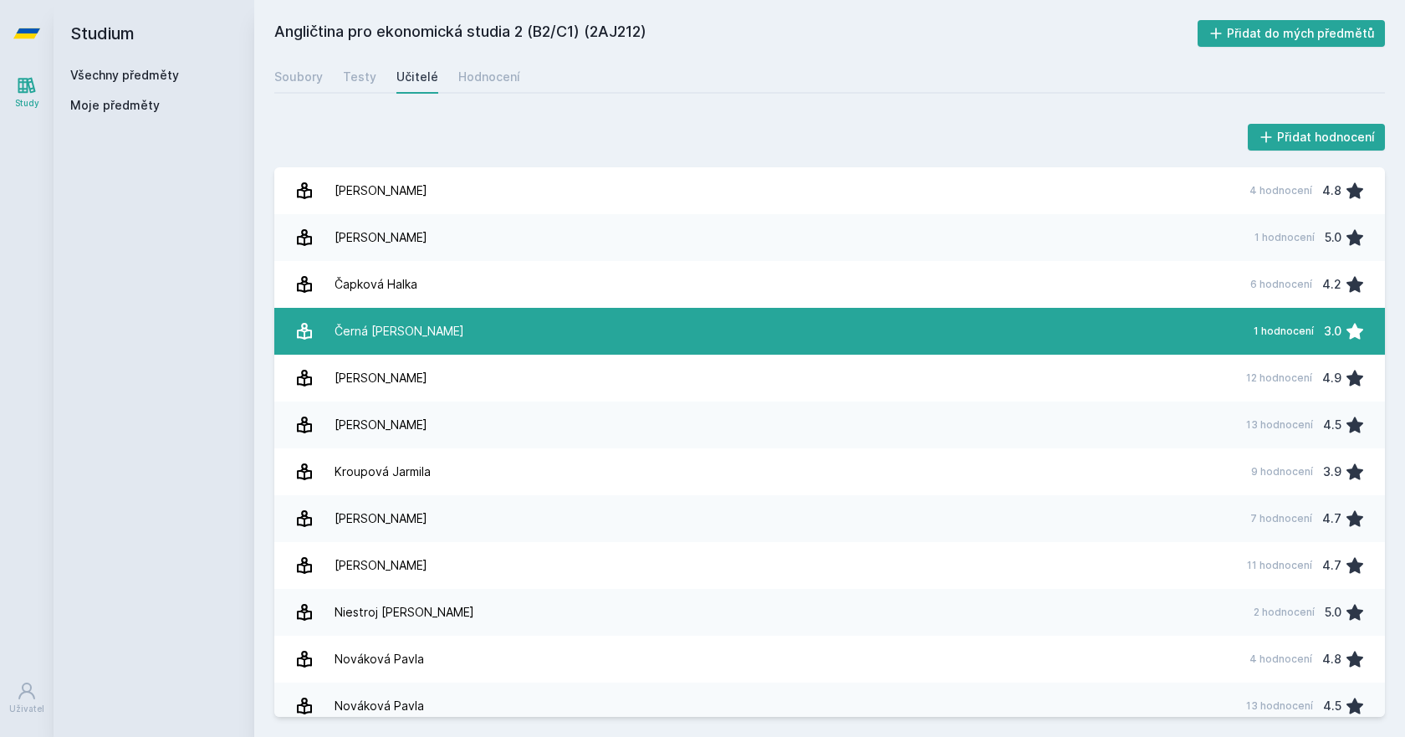
click at [340, 321] on div "Černá [PERSON_NAME]" at bounding box center [400, 331] width 130 height 33
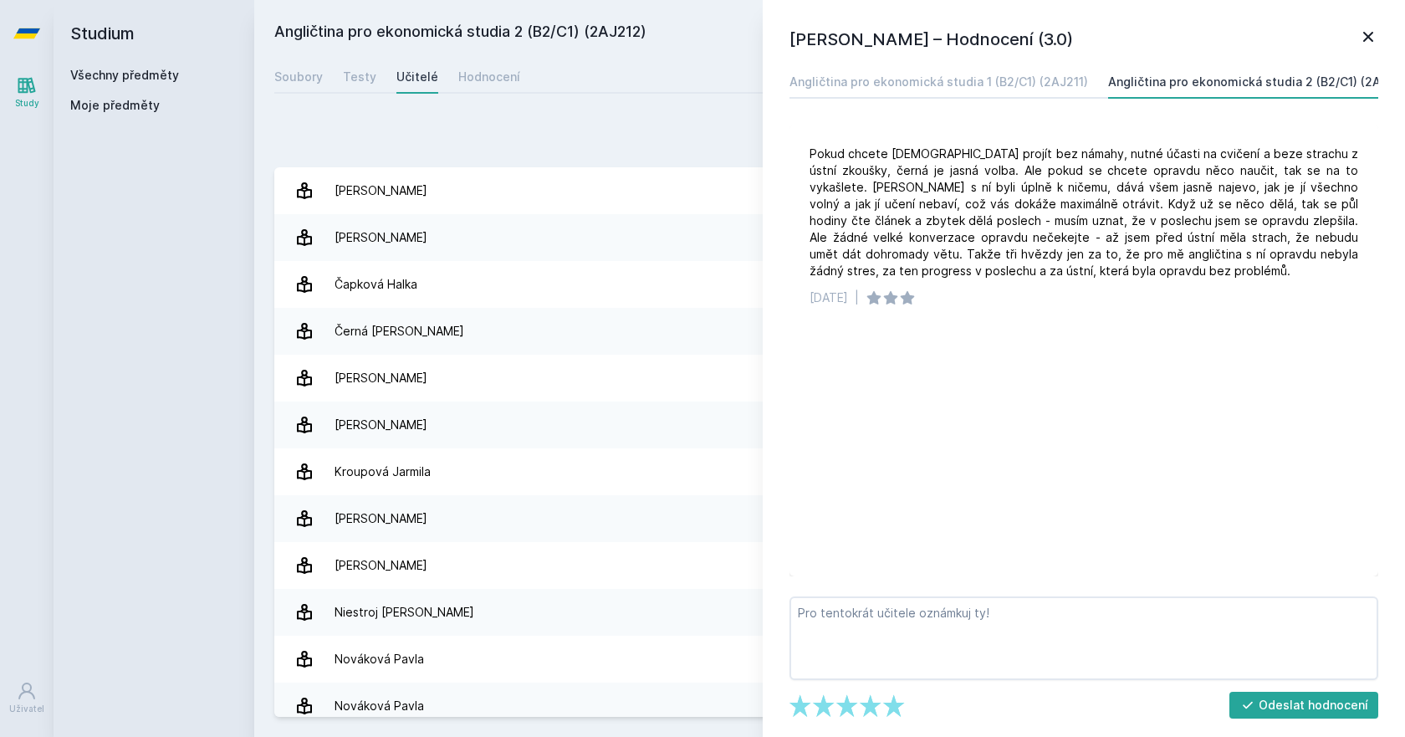
click at [1376, 34] on icon at bounding box center [1368, 37] width 20 height 20
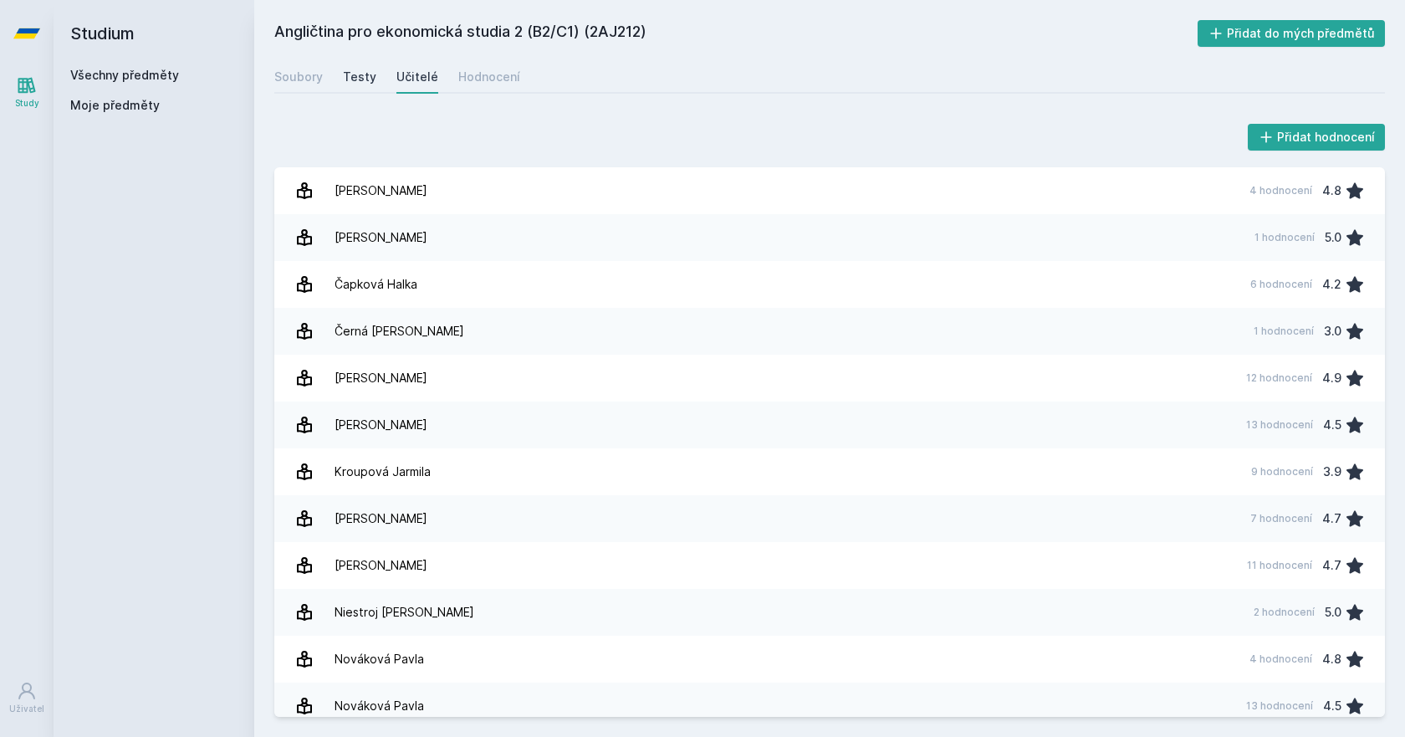
click at [366, 73] on div "Testy" at bounding box center [359, 77] width 33 height 17
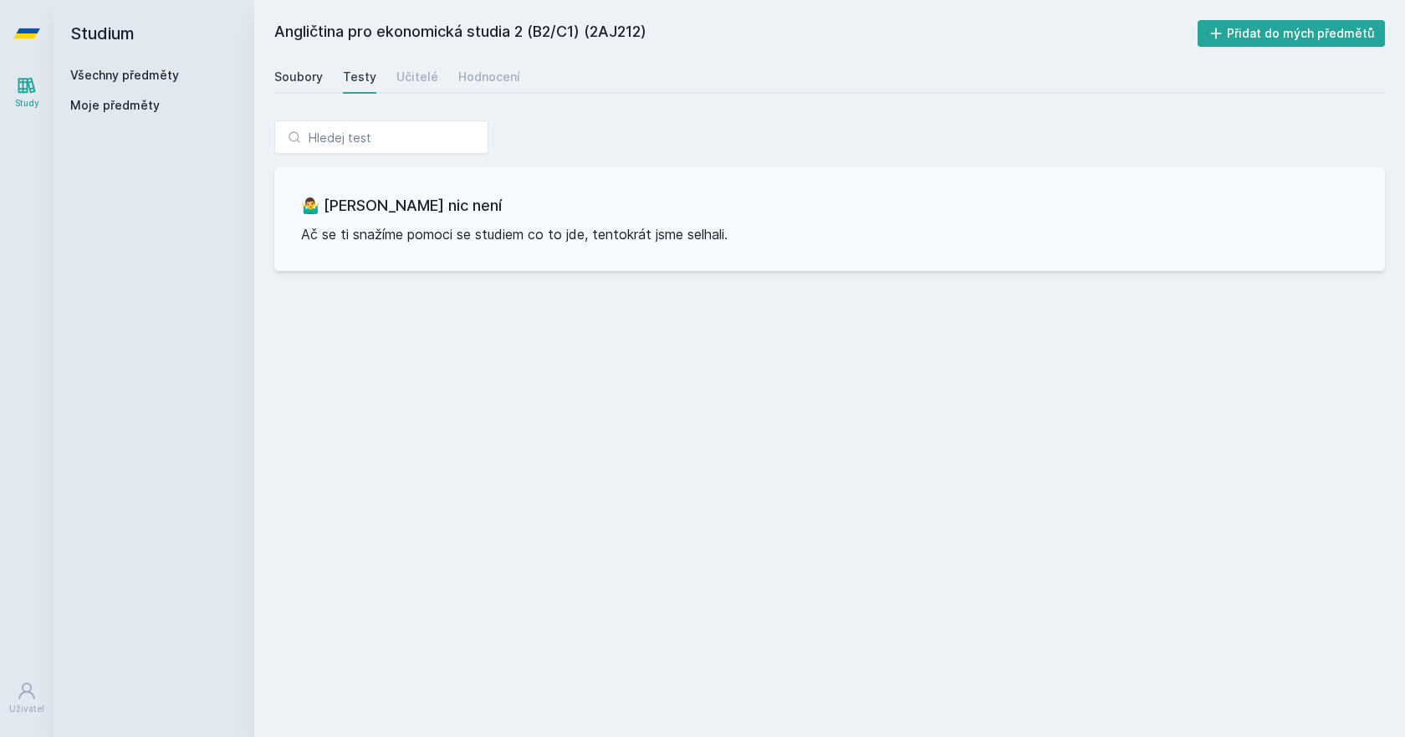
click at [310, 73] on div "Soubory" at bounding box center [298, 77] width 49 height 17
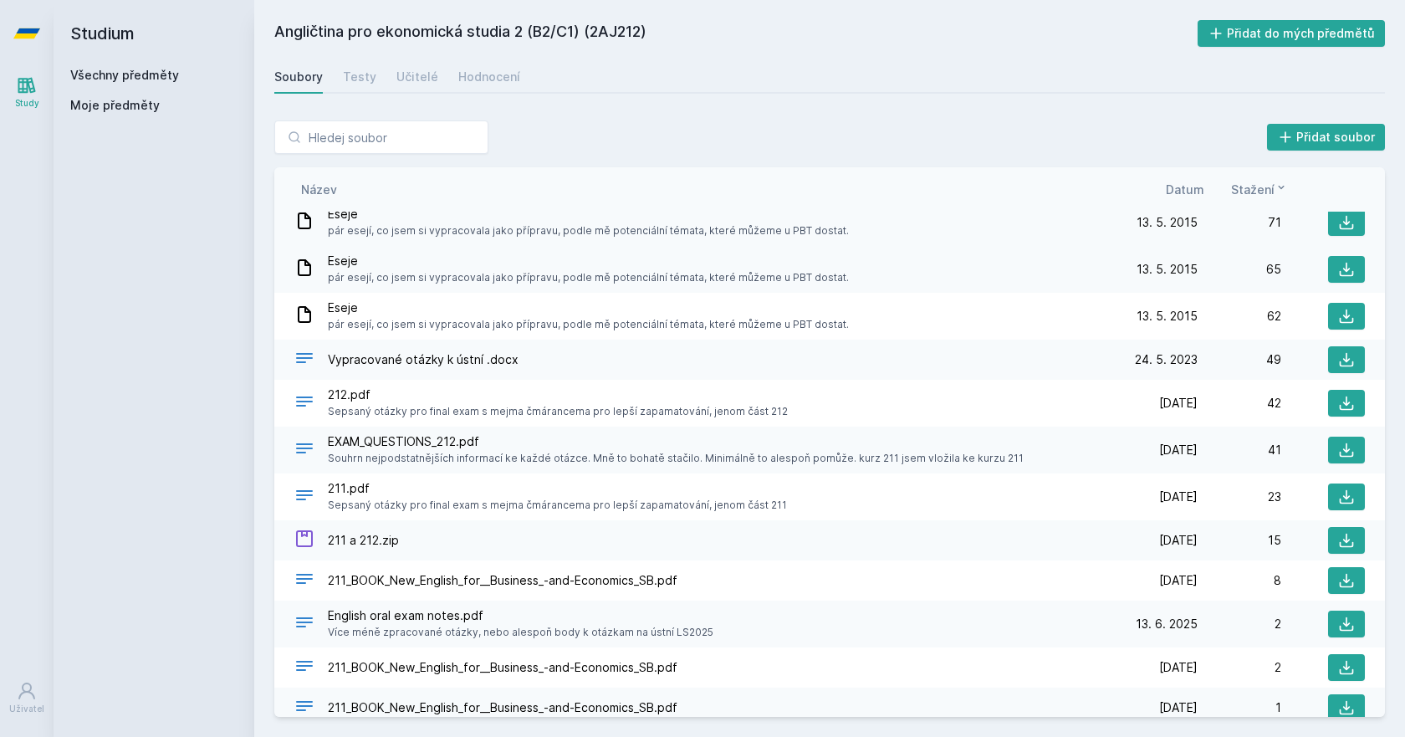
scroll to position [2151, 0]
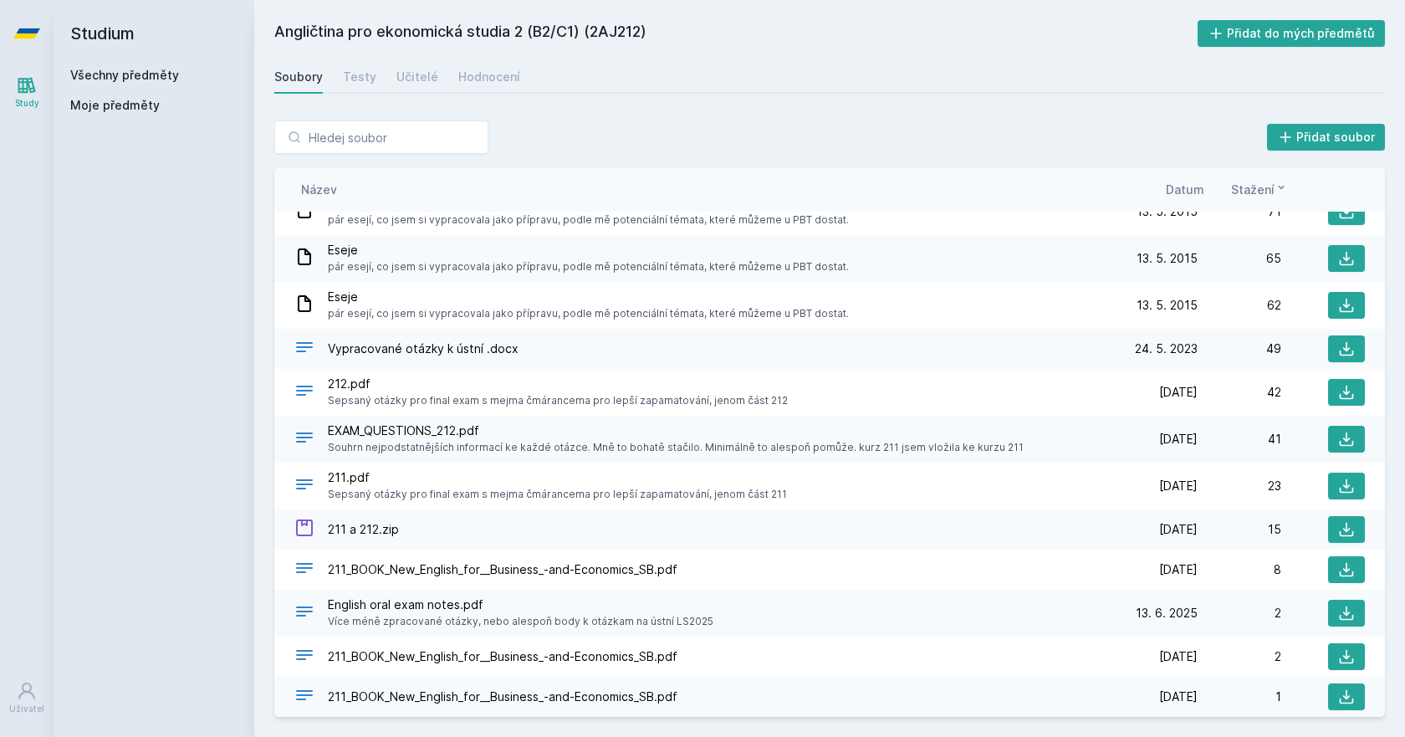
click at [430, 430] on span "EXAM_QUESTIONS_212.pdf" at bounding box center [676, 430] width 696 height 17
click at [425, 430] on span "EXAM_QUESTIONS_212.pdf" at bounding box center [676, 430] width 696 height 17
click at [1340, 437] on icon at bounding box center [1346, 439] width 17 height 17
